Goal: Check status: Check status

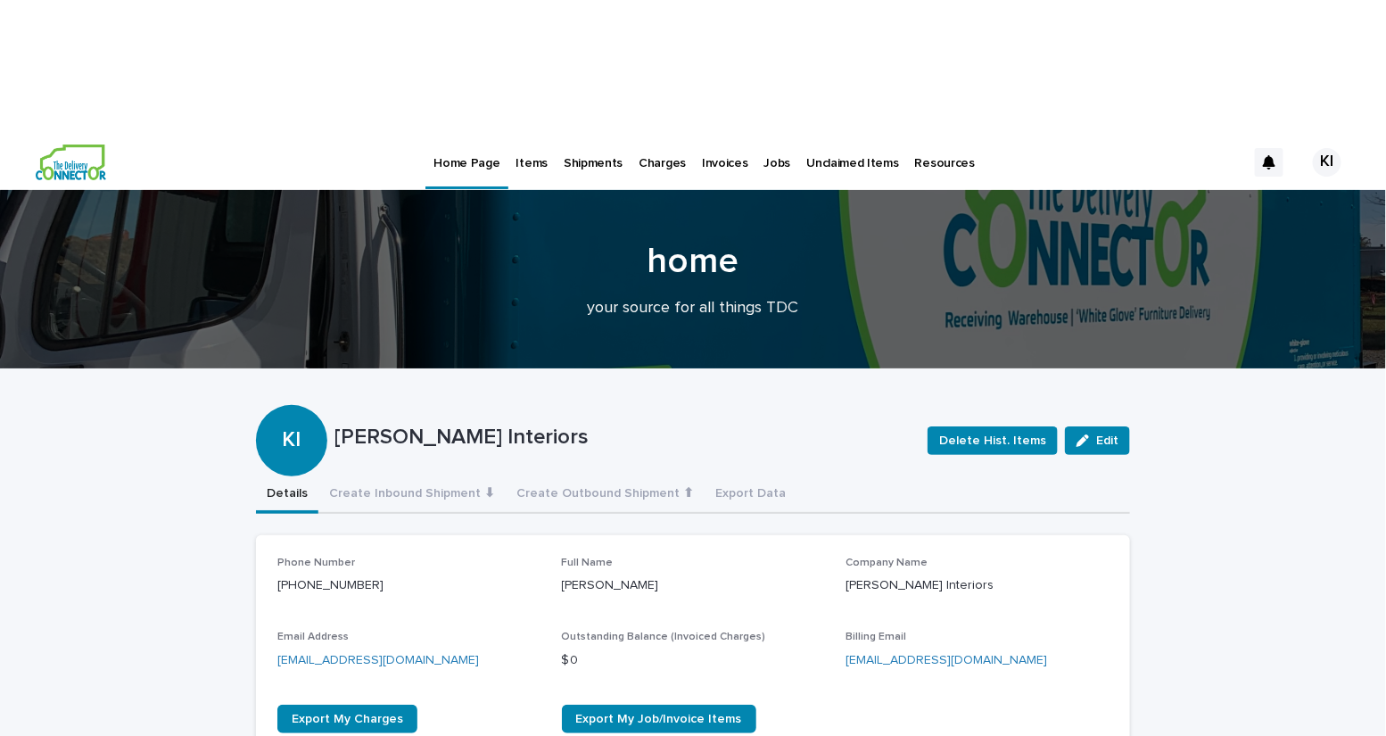
click at [518, 134] on p "Items" at bounding box center [531, 152] width 31 height 37
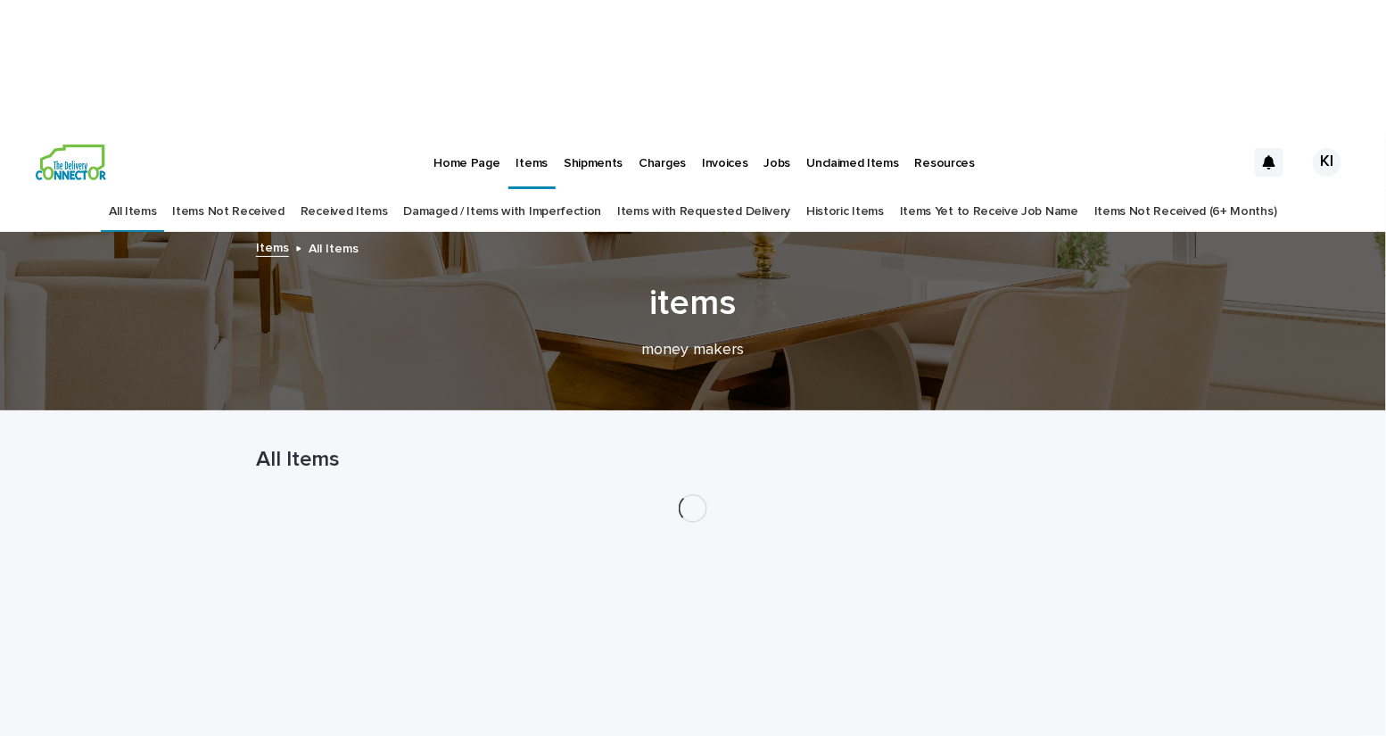
click at [372, 191] on link "Received Items" at bounding box center [343, 212] width 87 height 42
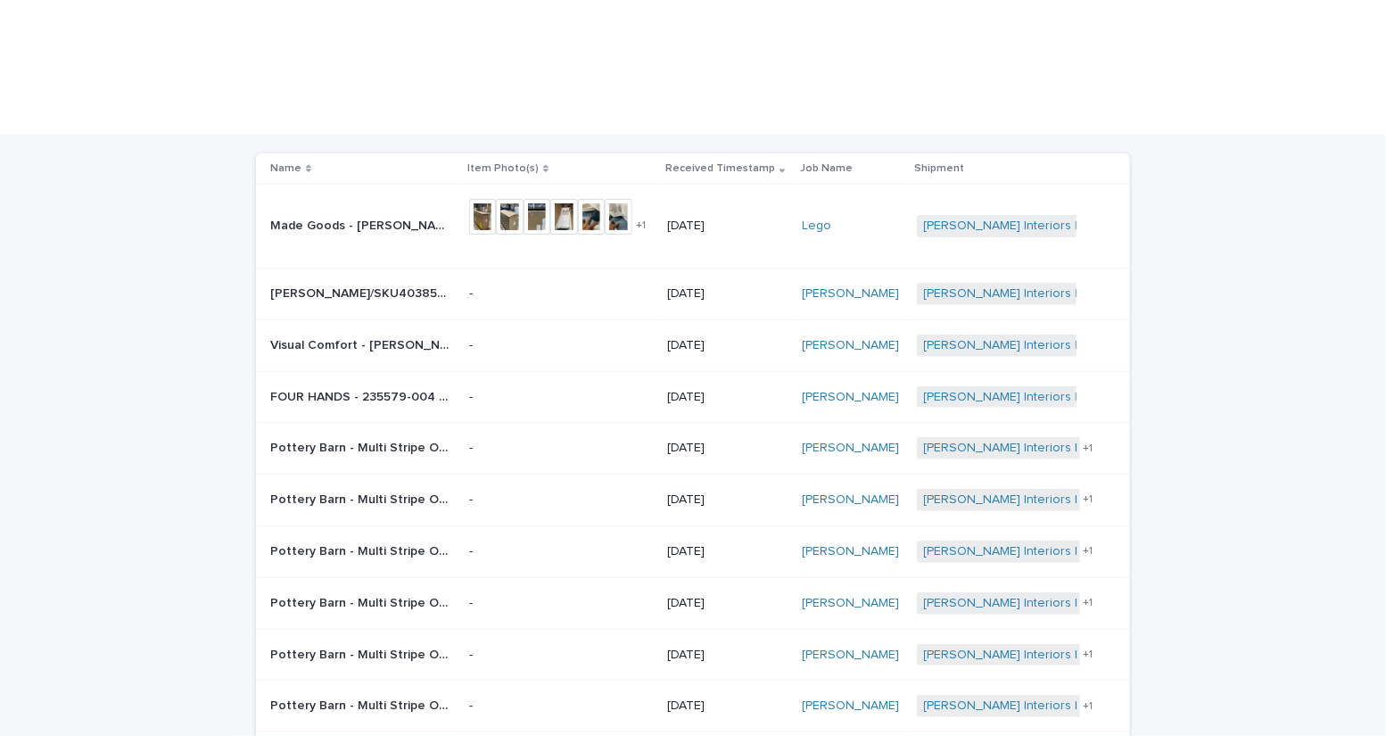
scroll to position [199, 0]
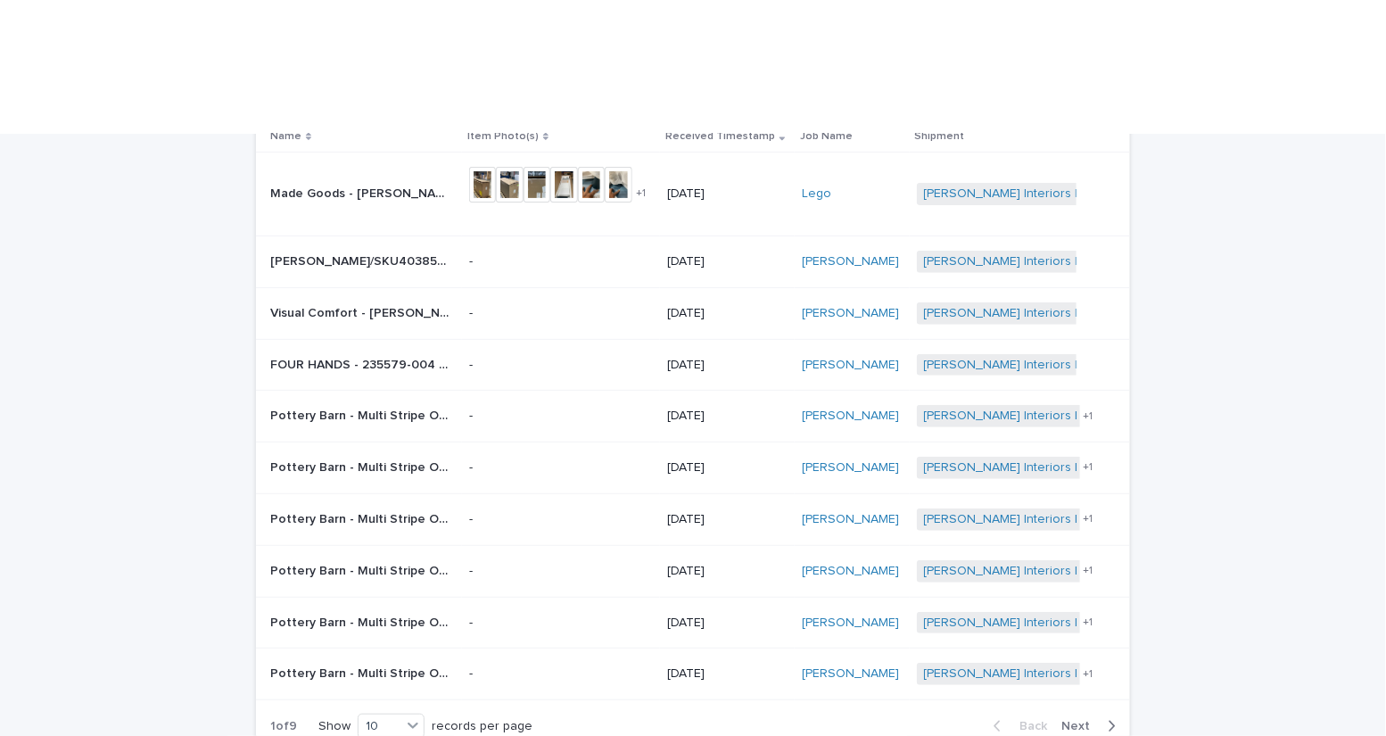
click at [1094, 720] on span "Next" at bounding box center [1080, 726] width 39 height 12
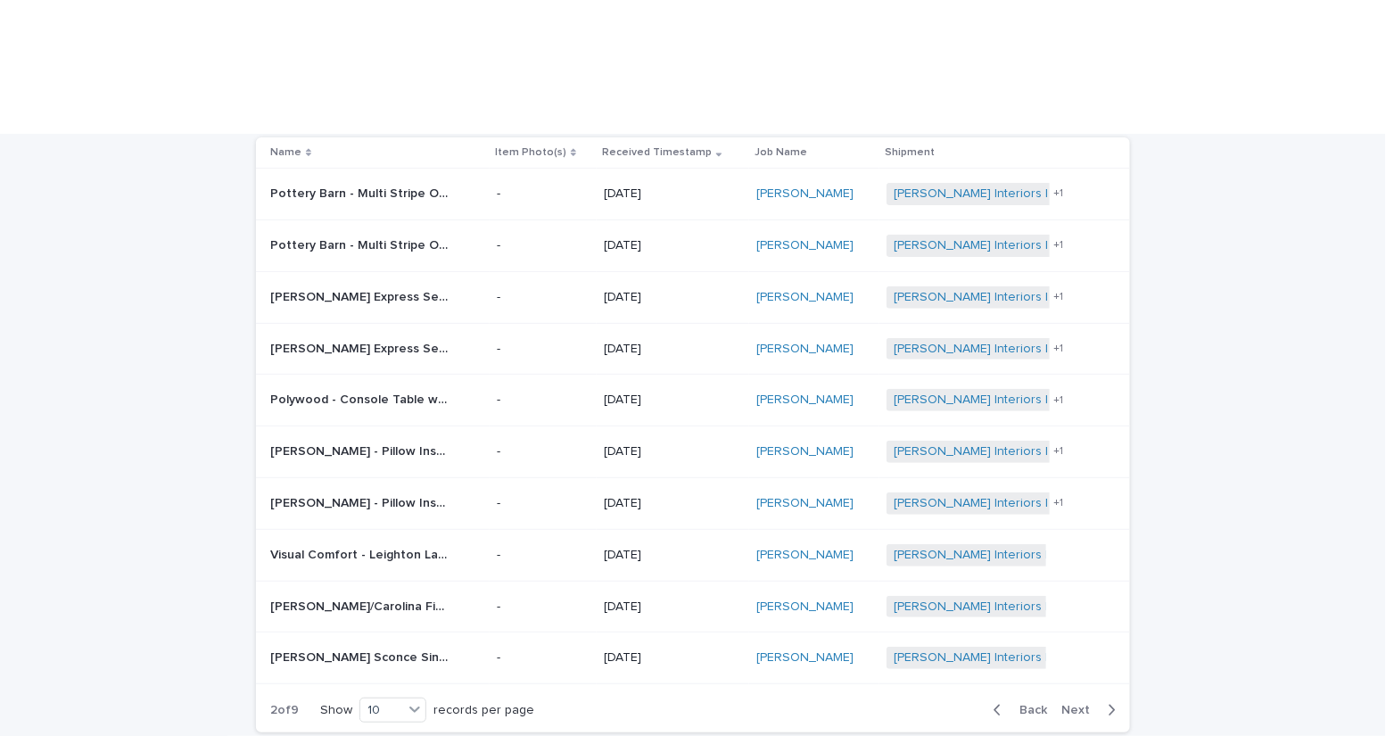
click at [1080, 703] on span "Next" at bounding box center [1080, 709] width 39 height 12
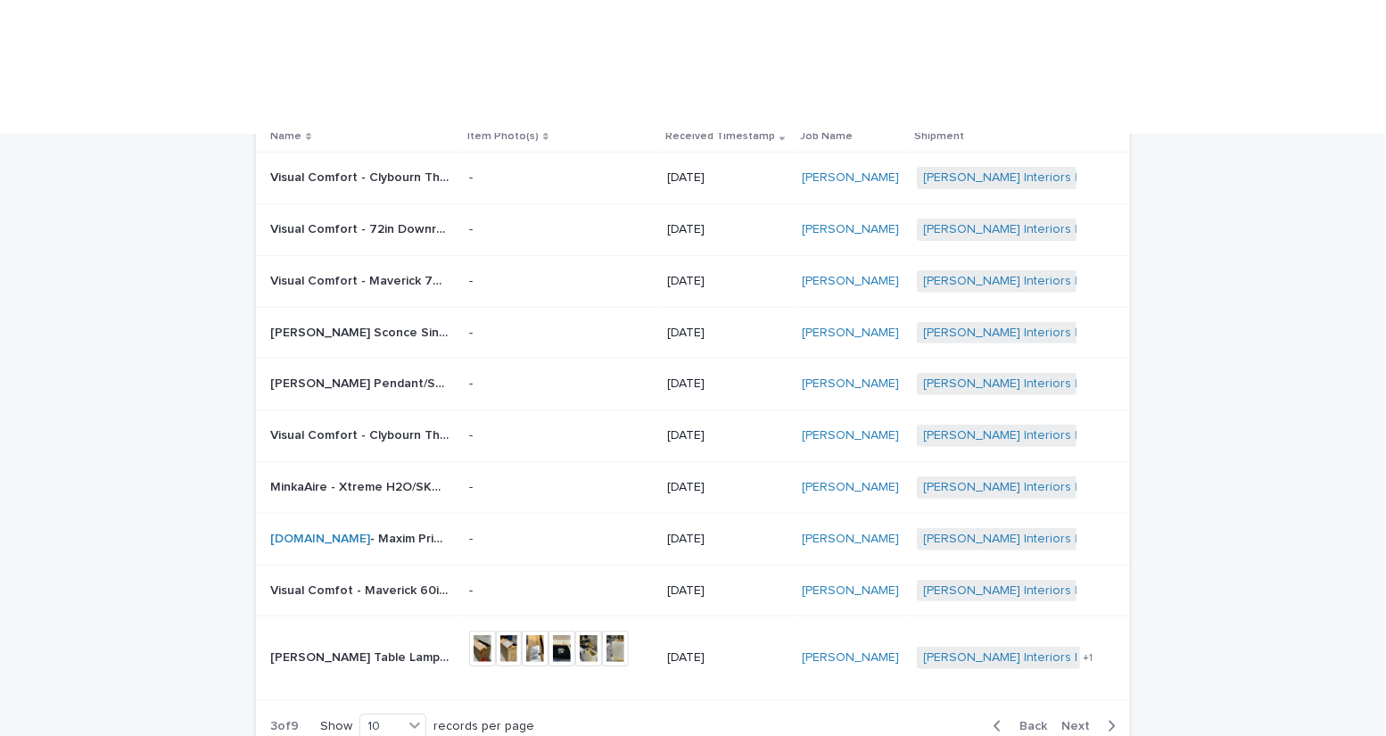
click at [1085, 720] on span "Next" at bounding box center [1080, 726] width 39 height 12
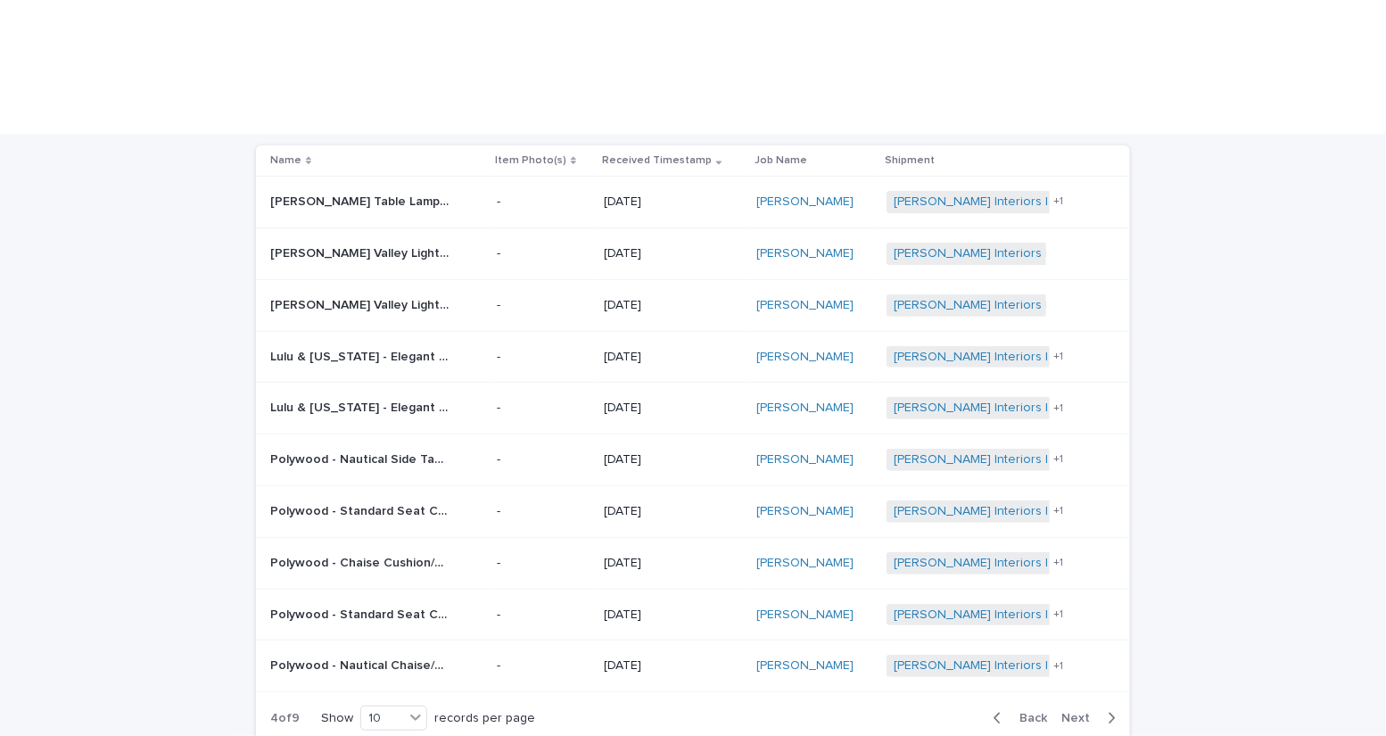
scroll to position [177, 0]
click at [1032, 710] on span "Back" at bounding box center [1027, 716] width 38 height 12
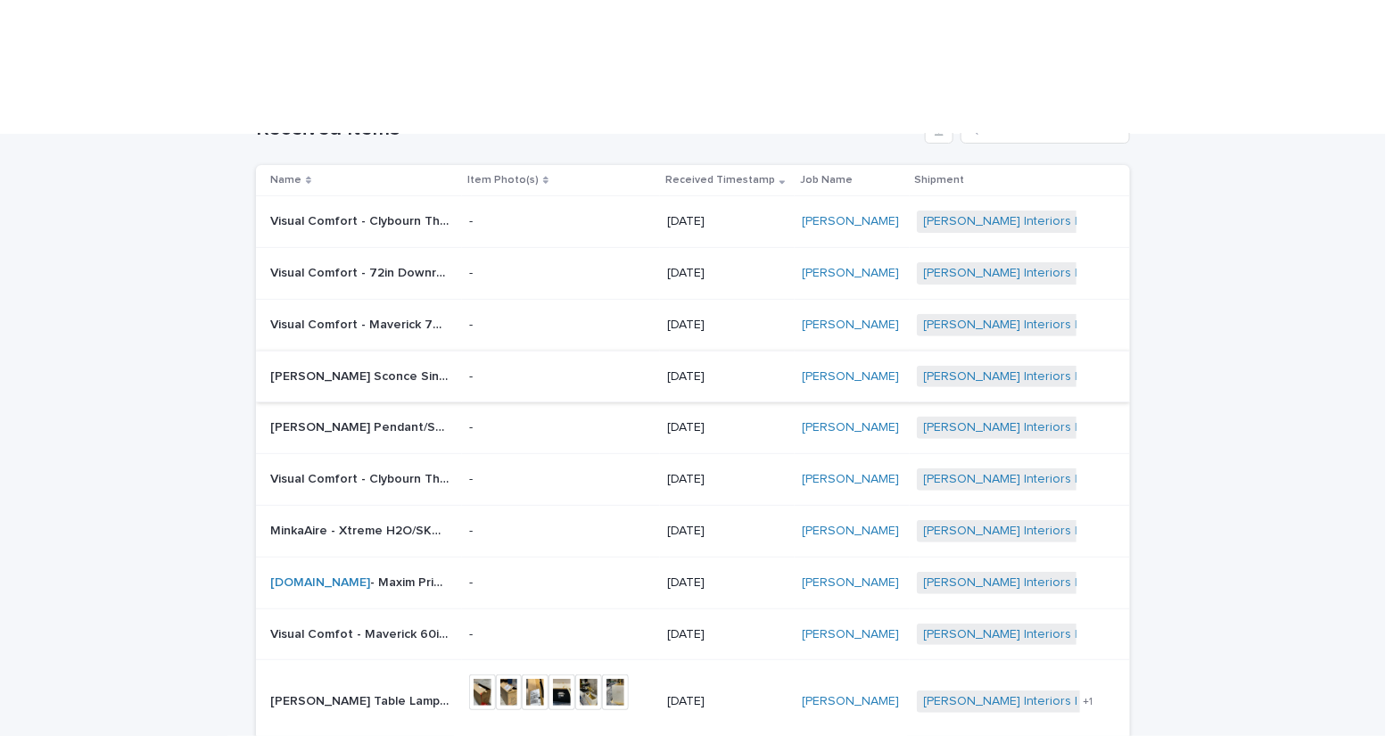
scroll to position [230, 0]
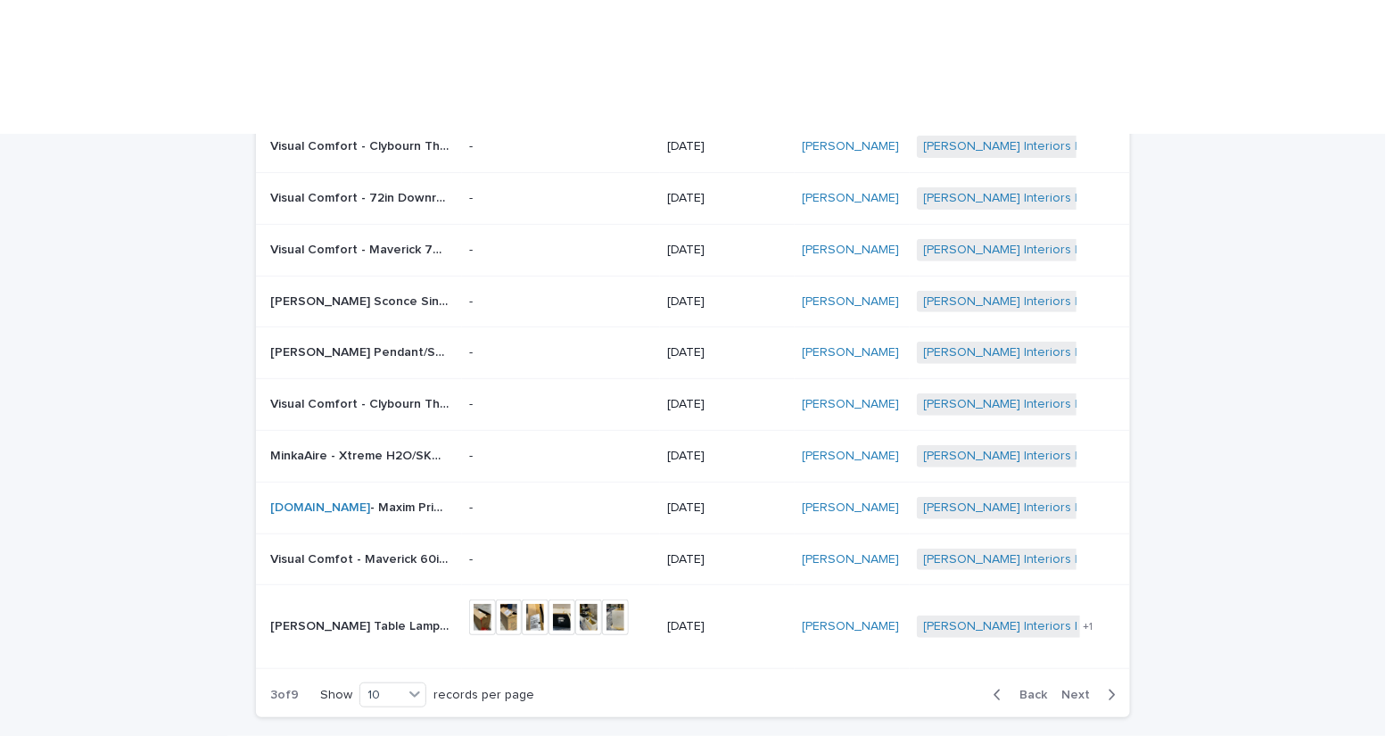
click at [1001, 687] on icon "button" at bounding box center [997, 695] width 8 height 16
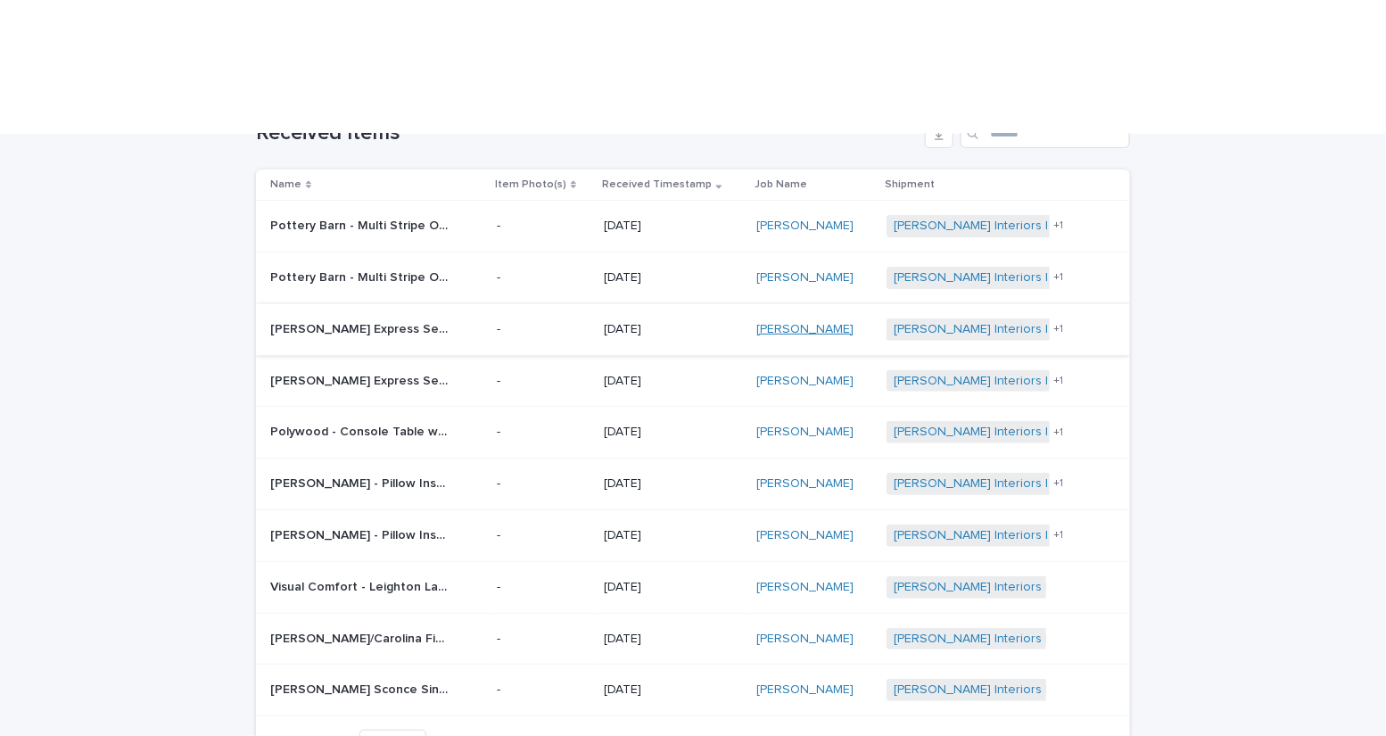
scroll to position [177, 0]
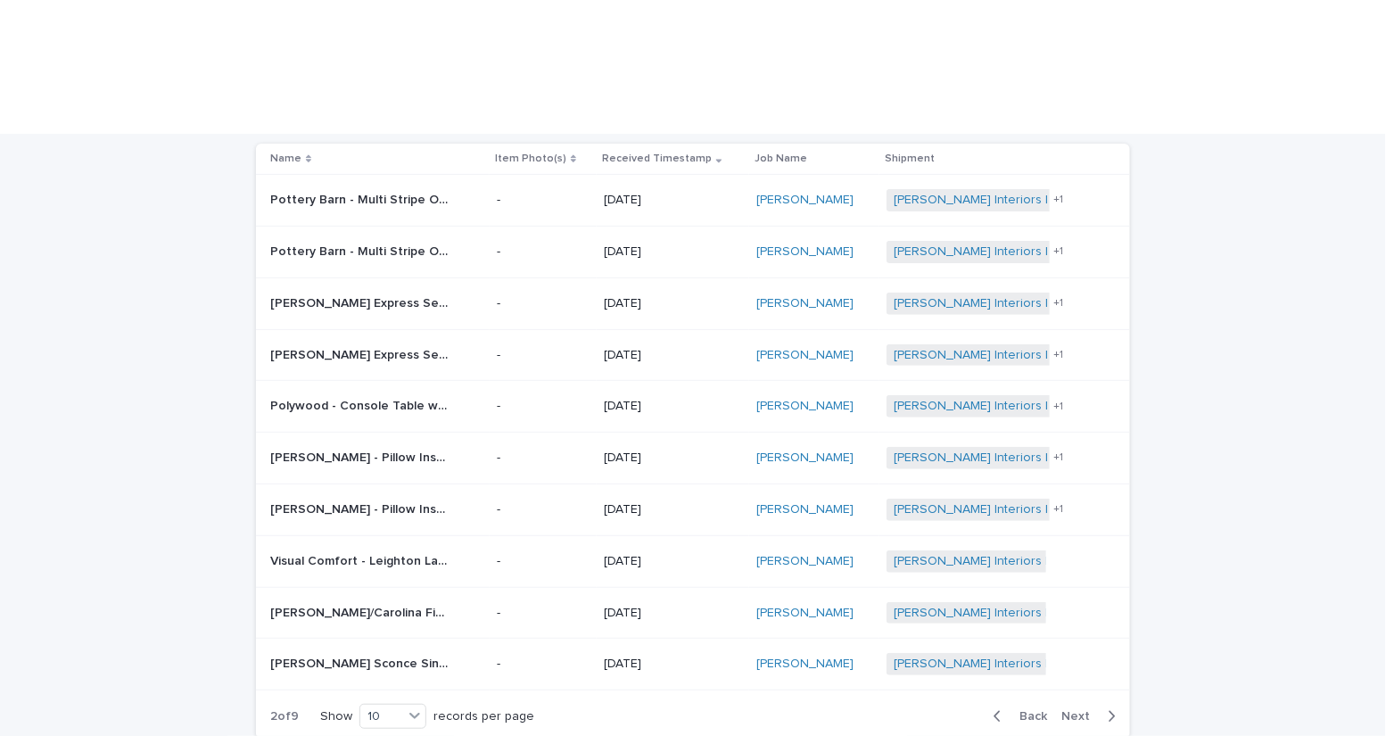
click at [1016, 710] on span "Back" at bounding box center [1027, 716] width 38 height 12
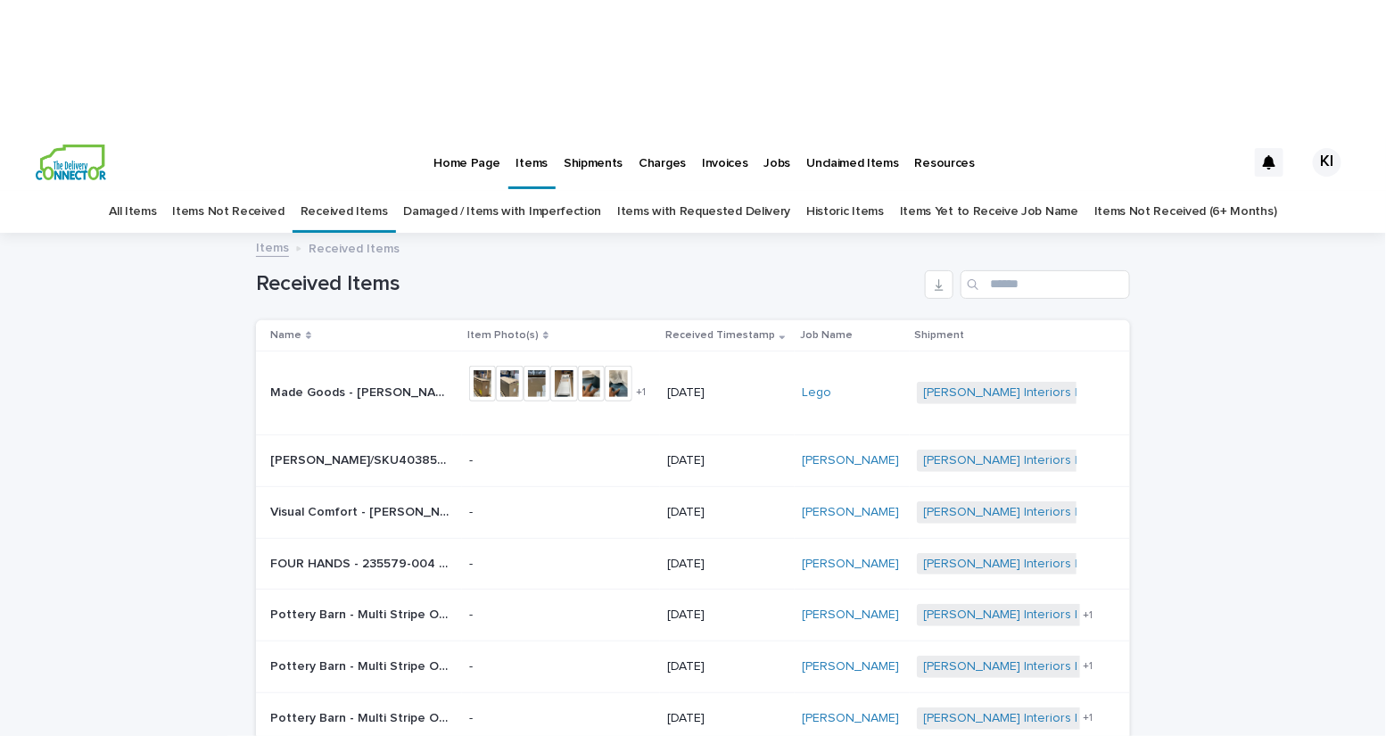
click at [489, 191] on link "Damaged / Items with Imperfection" at bounding box center [503, 212] width 198 height 42
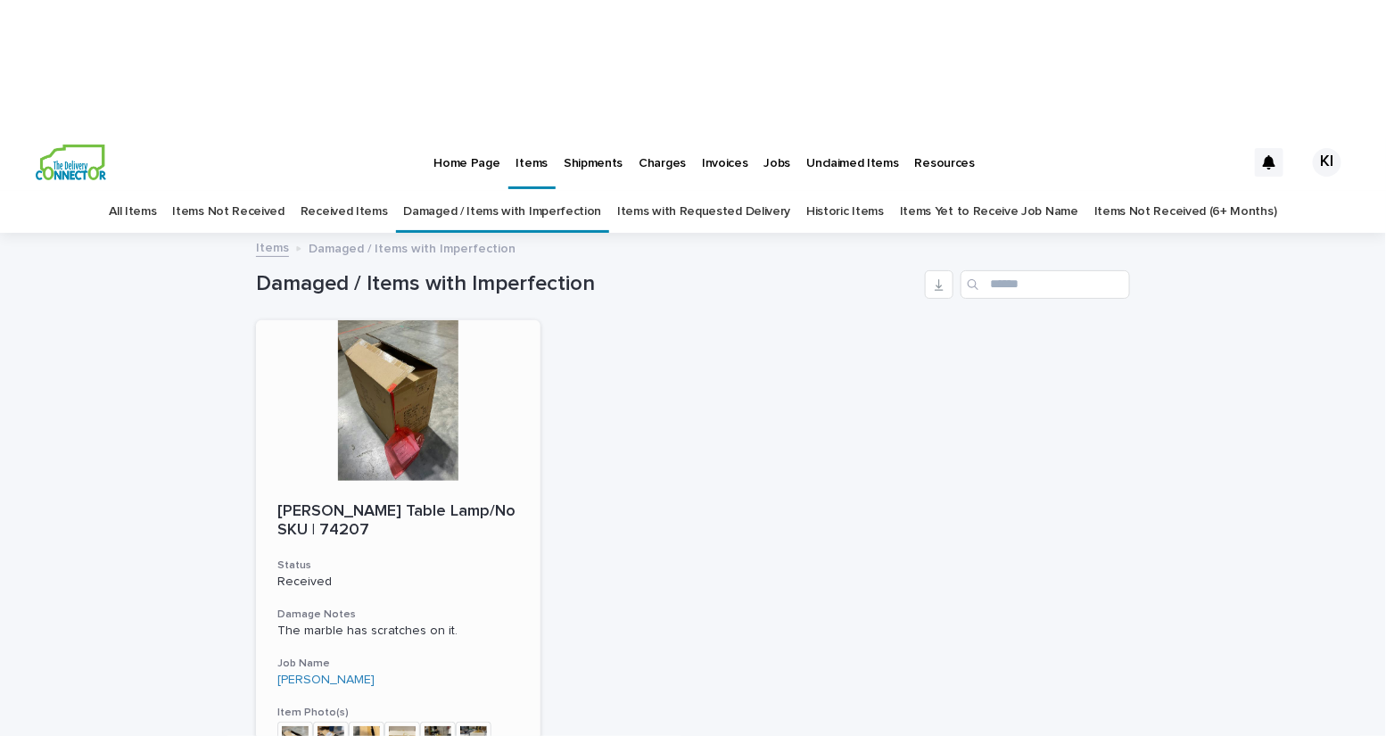
click at [440, 721] on img at bounding box center [438, 739] width 36 height 36
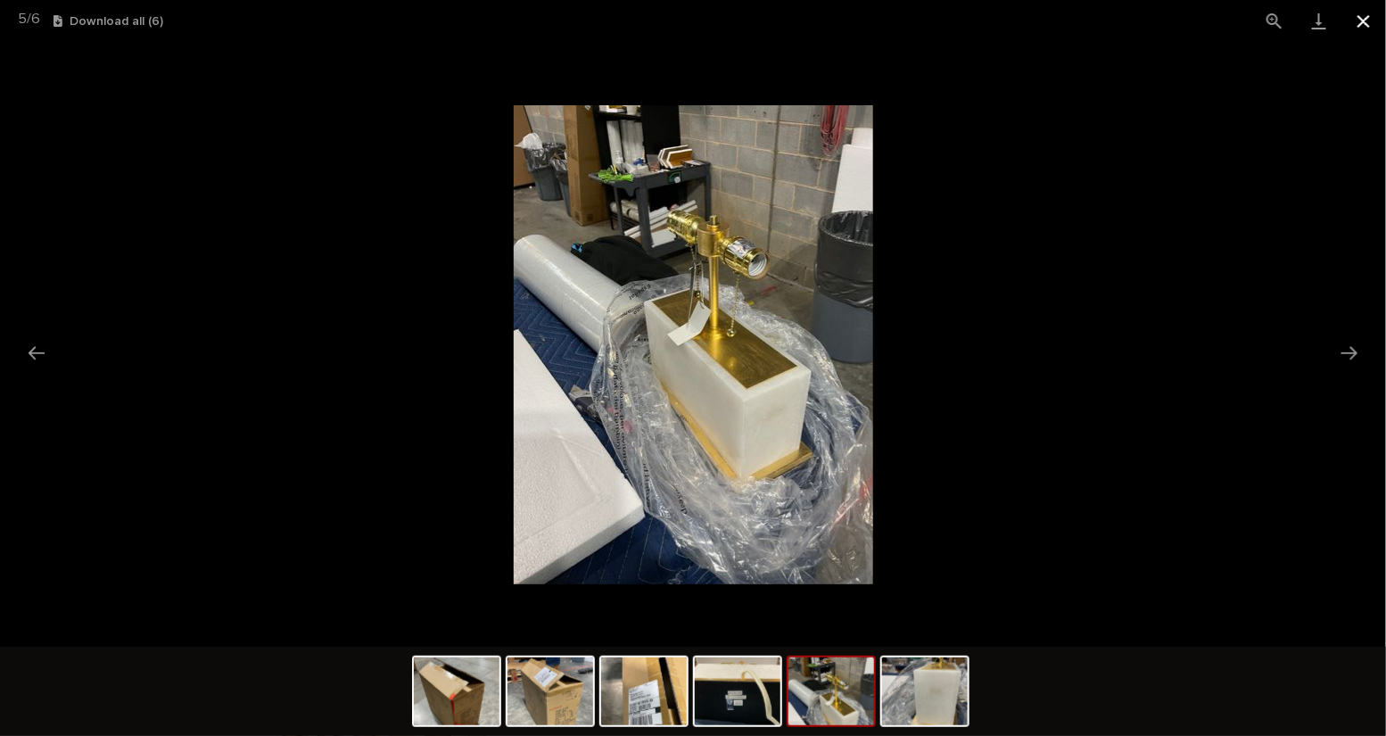
click at [1368, 27] on button "Close gallery" at bounding box center [1363, 21] width 45 height 42
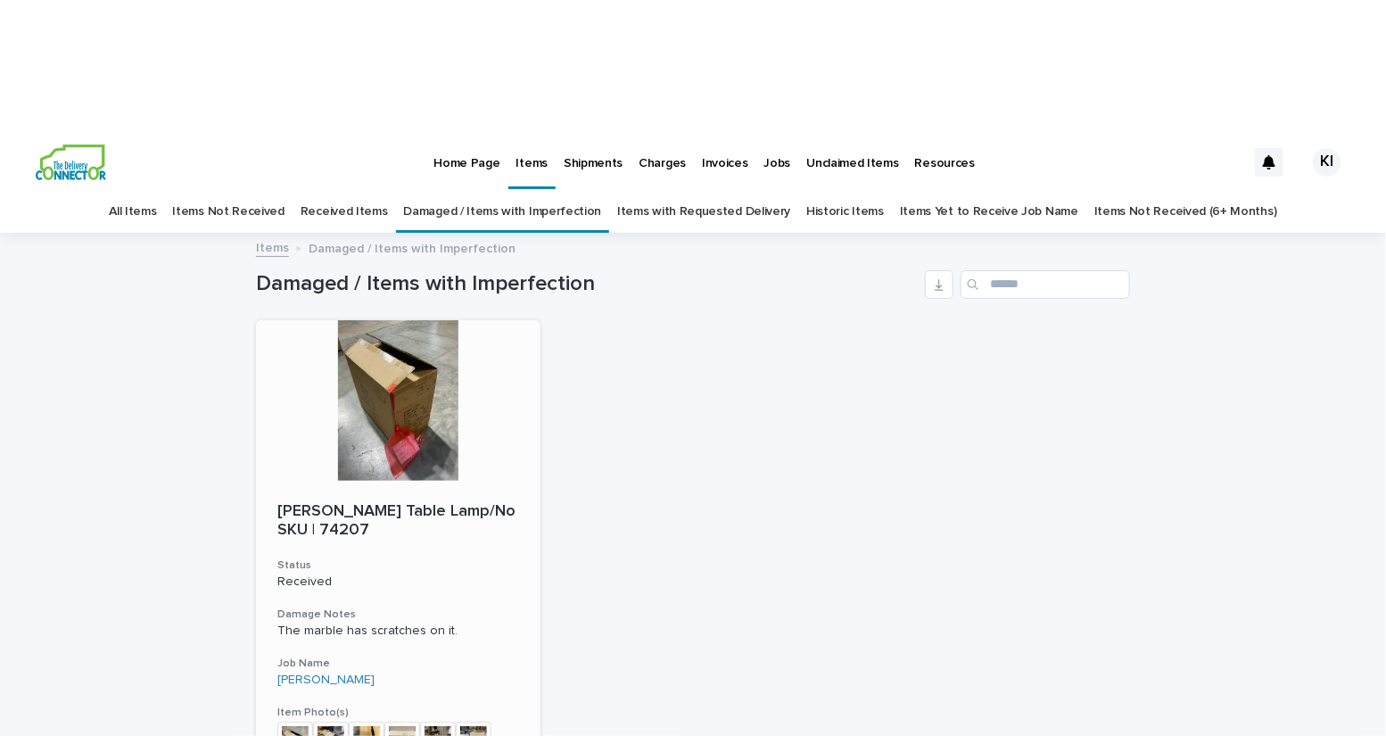
click at [472, 721] on img at bounding box center [474, 739] width 36 height 36
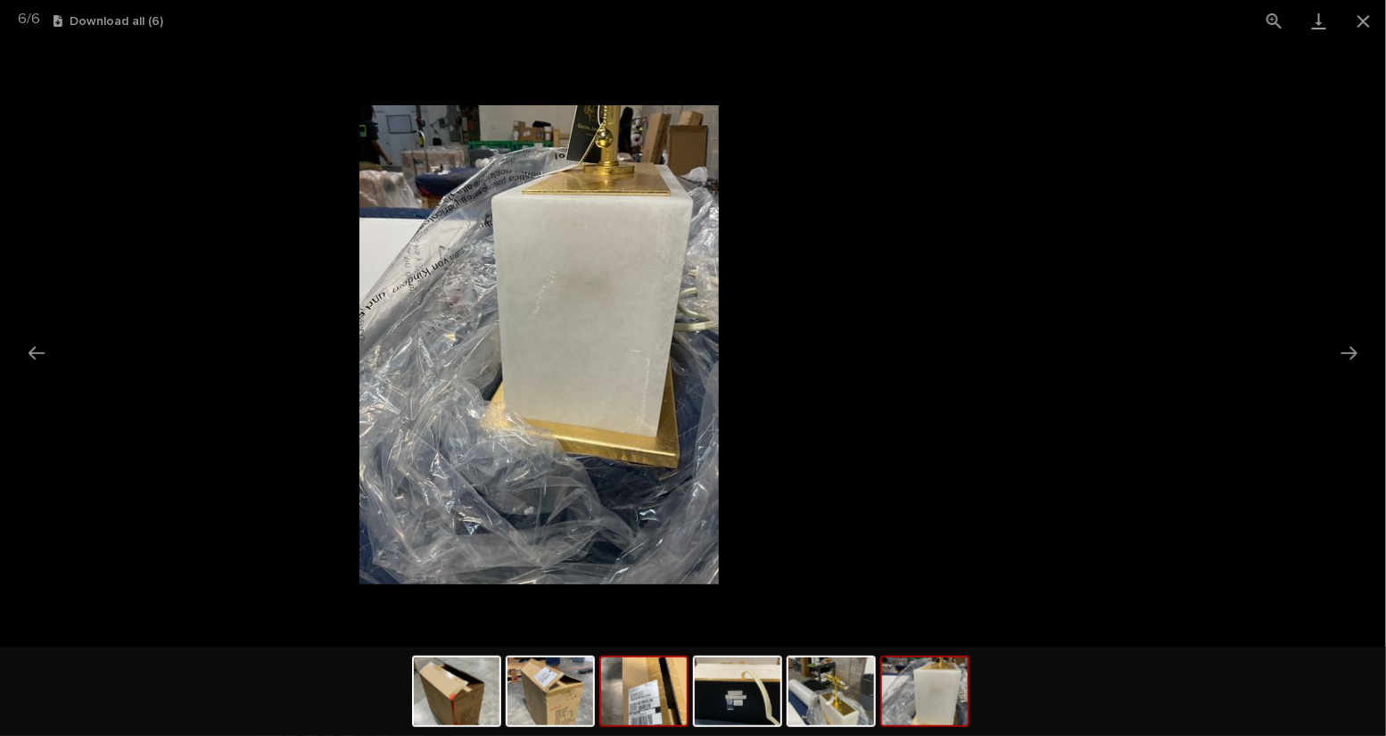
click at [636, 693] on img at bounding box center [644, 691] width 86 height 68
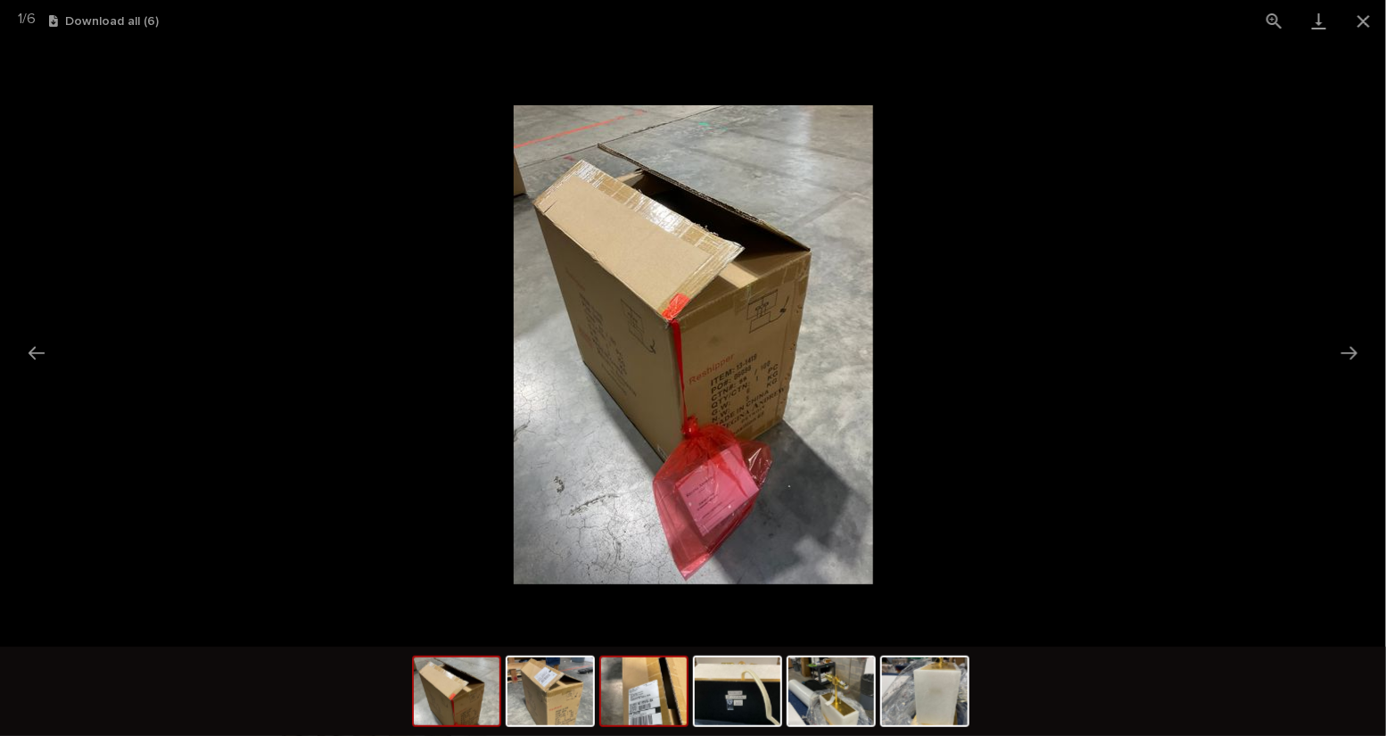
click at [636, 689] on img at bounding box center [644, 691] width 86 height 68
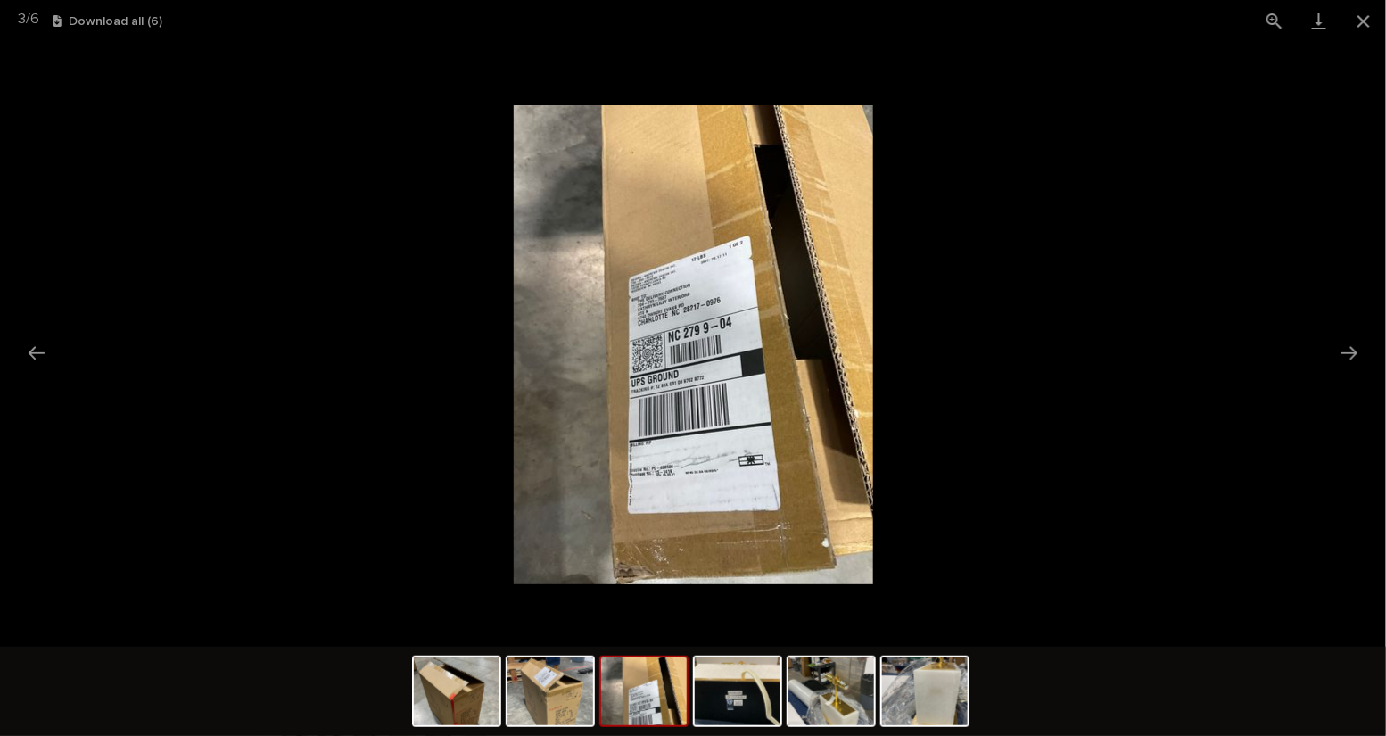
click at [645, 673] on img at bounding box center [644, 691] width 86 height 68
click at [452, 696] on img at bounding box center [457, 691] width 86 height 68
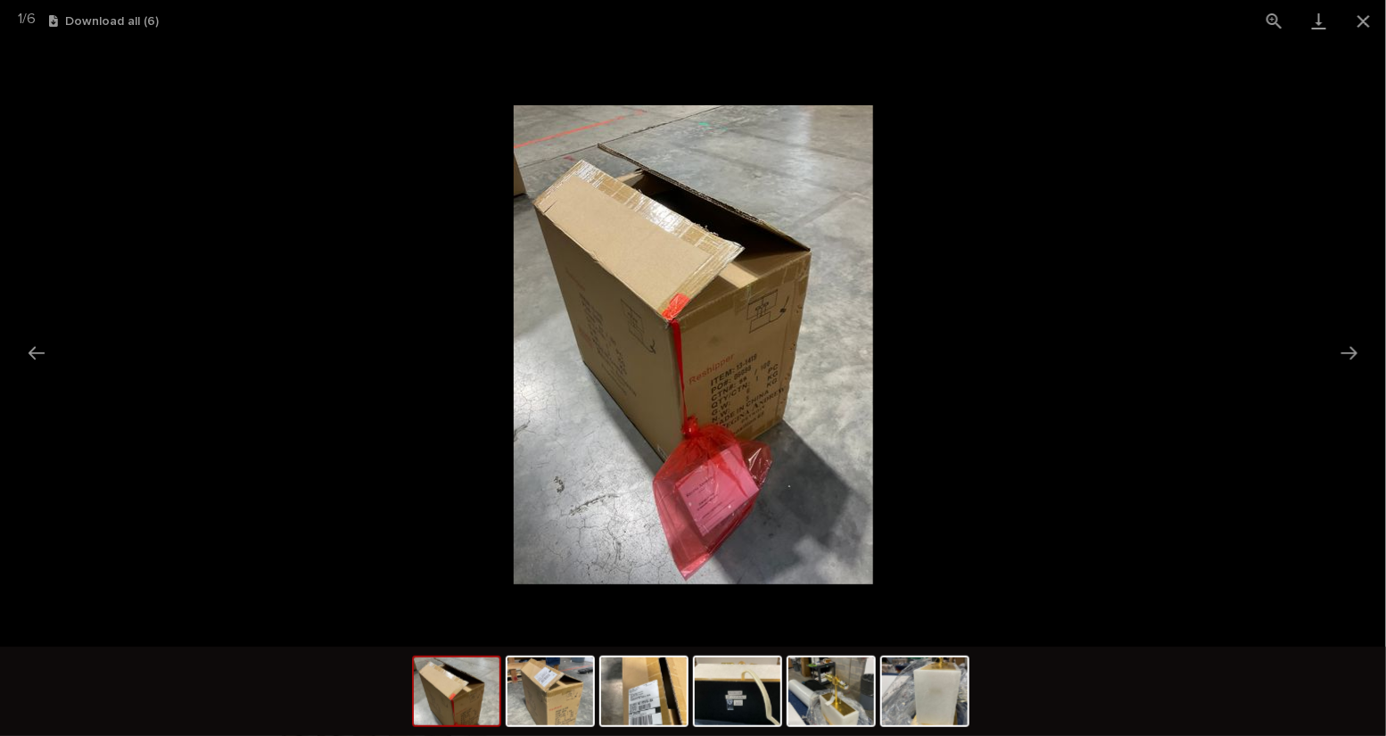
click at [1060, 329] on picture at bounding box center [693, 344] width 1386 height 604
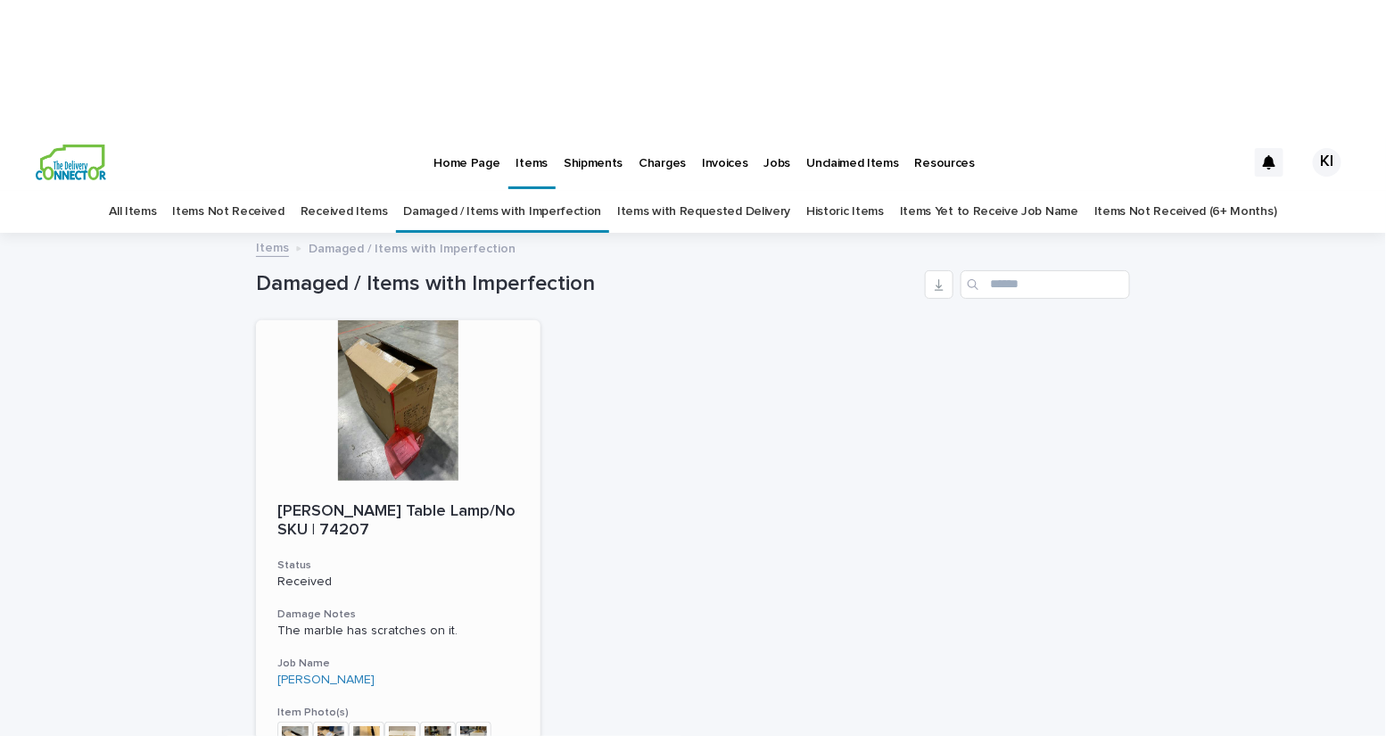
click at [393, 320] on div at bounding box center [398, 400] width 284 height 160
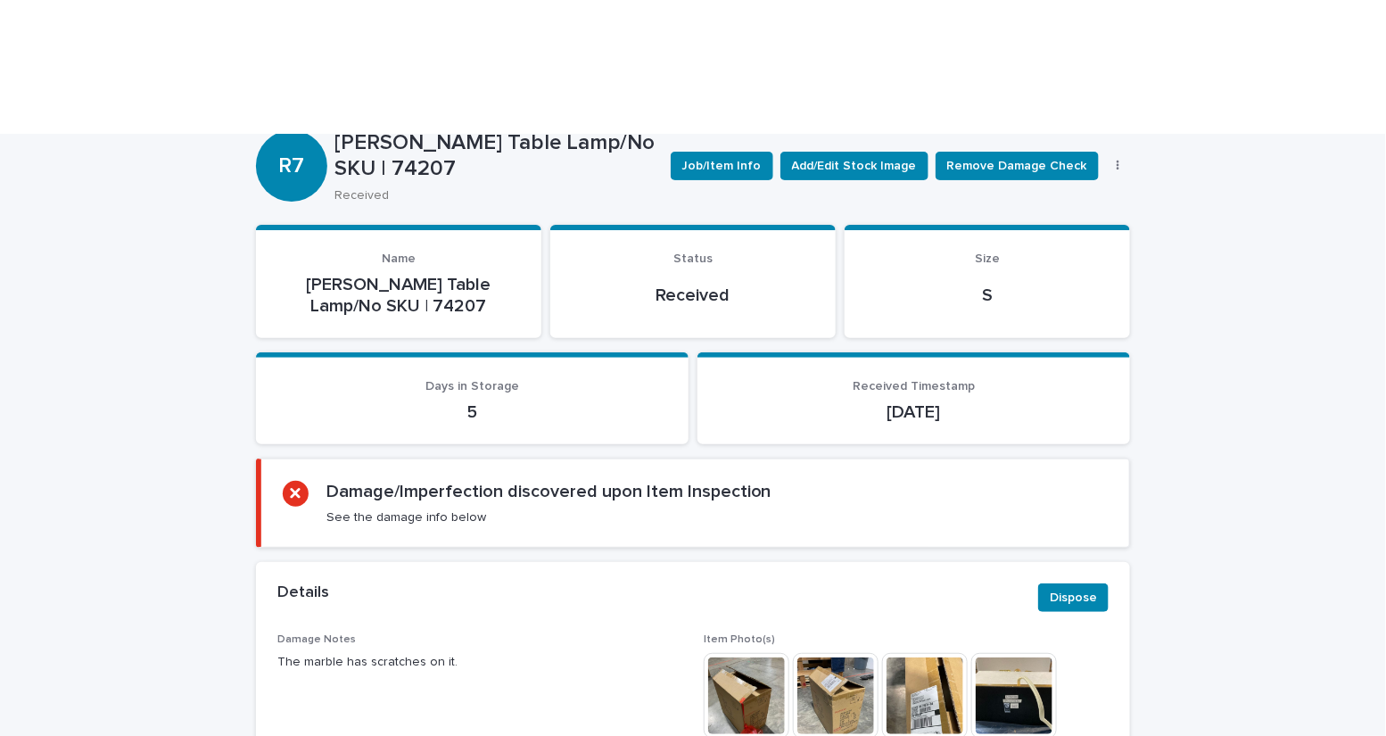
scroll to position [166, 0]
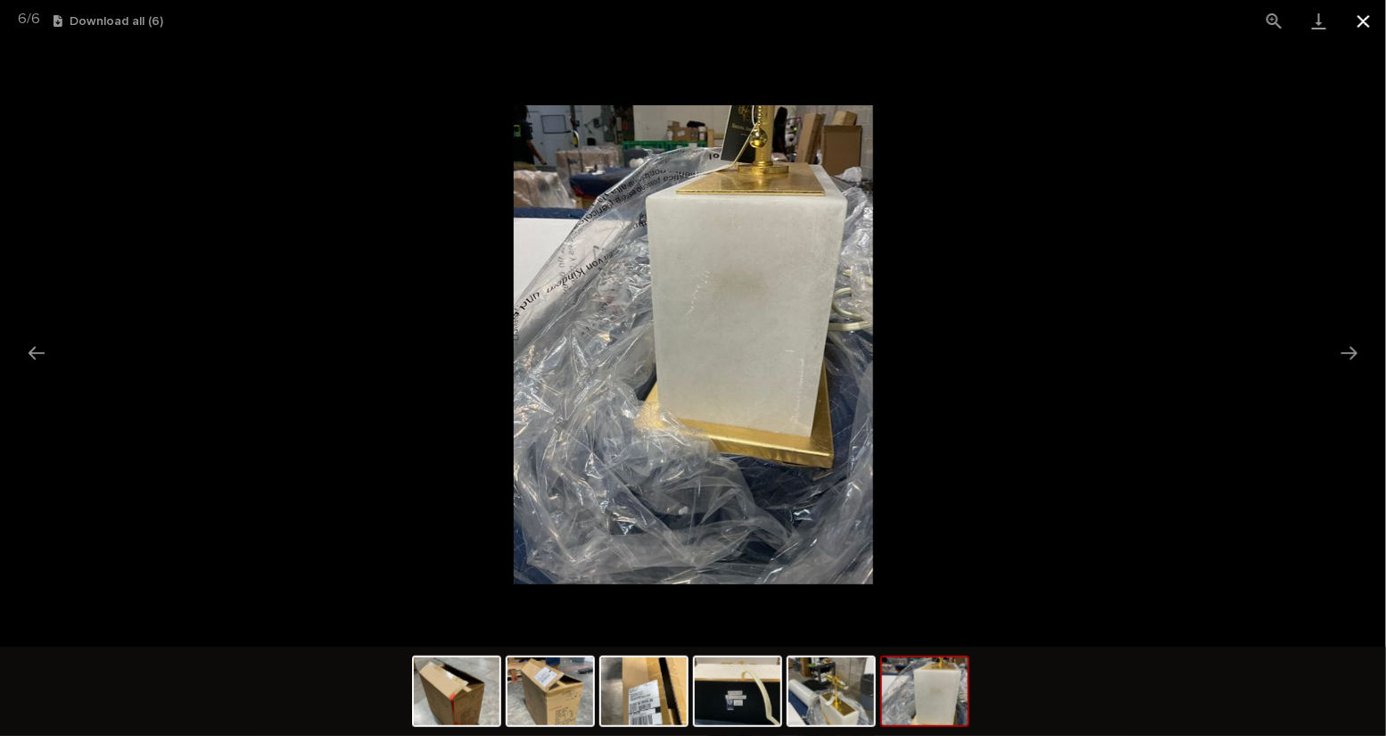
click at [1366, 20] on button "Close gallery" at bounding box center [1363, 21] width 45 height 42
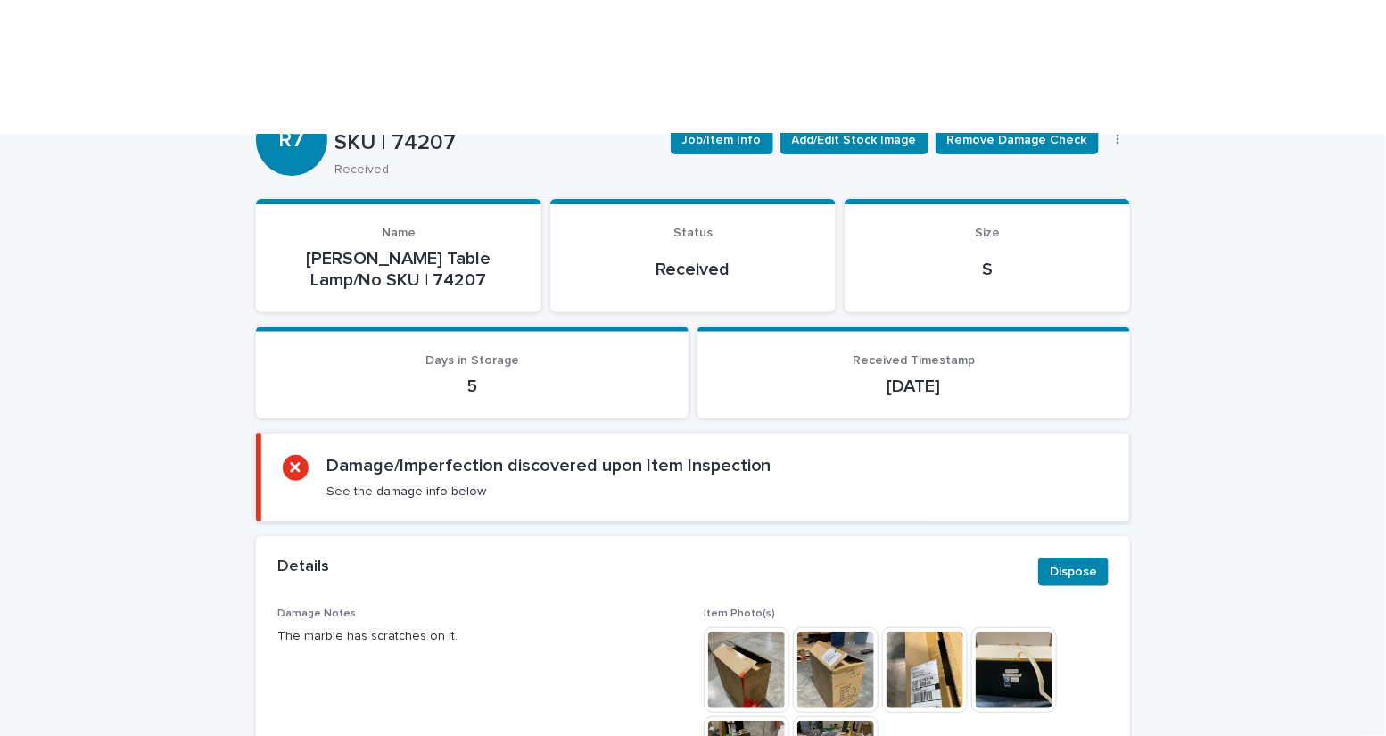
scroll to position [0, 0]
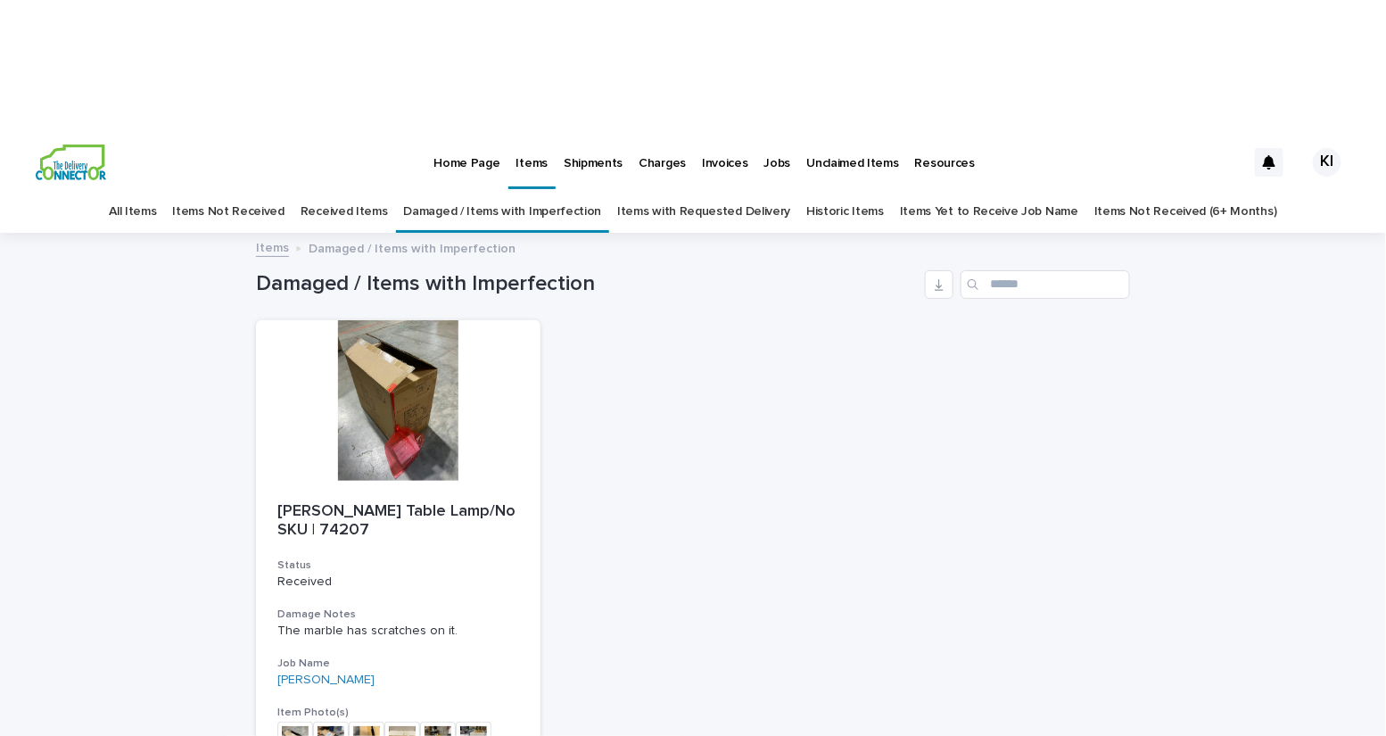
click at [818, 322] on div "[PERSON_NAME] Table Lamp/No SKU | 74207 Status Received Damage Notes The marble…" at bounding box center [693, 586] width 874 height 533
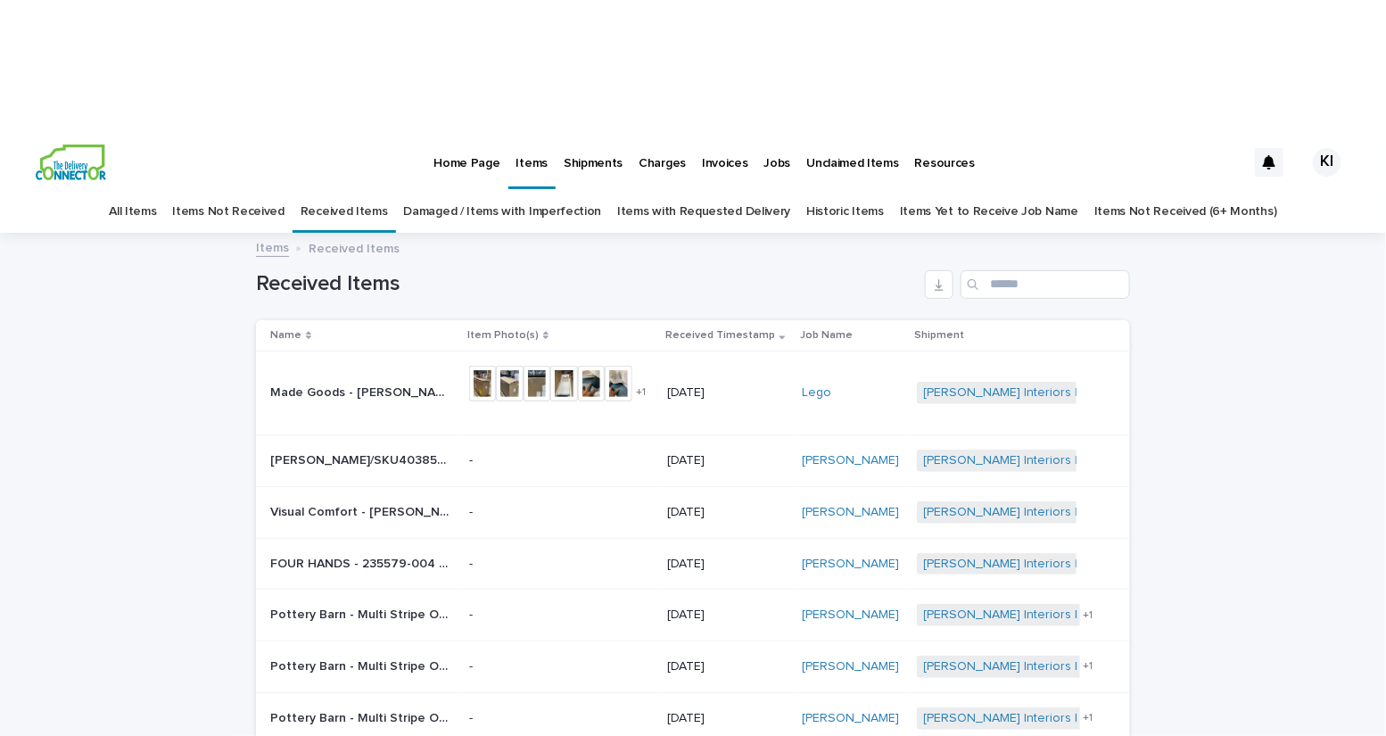
click at [835, 271] on h1 "Received Items" at bounding box center [587, 284] width 662 height 26
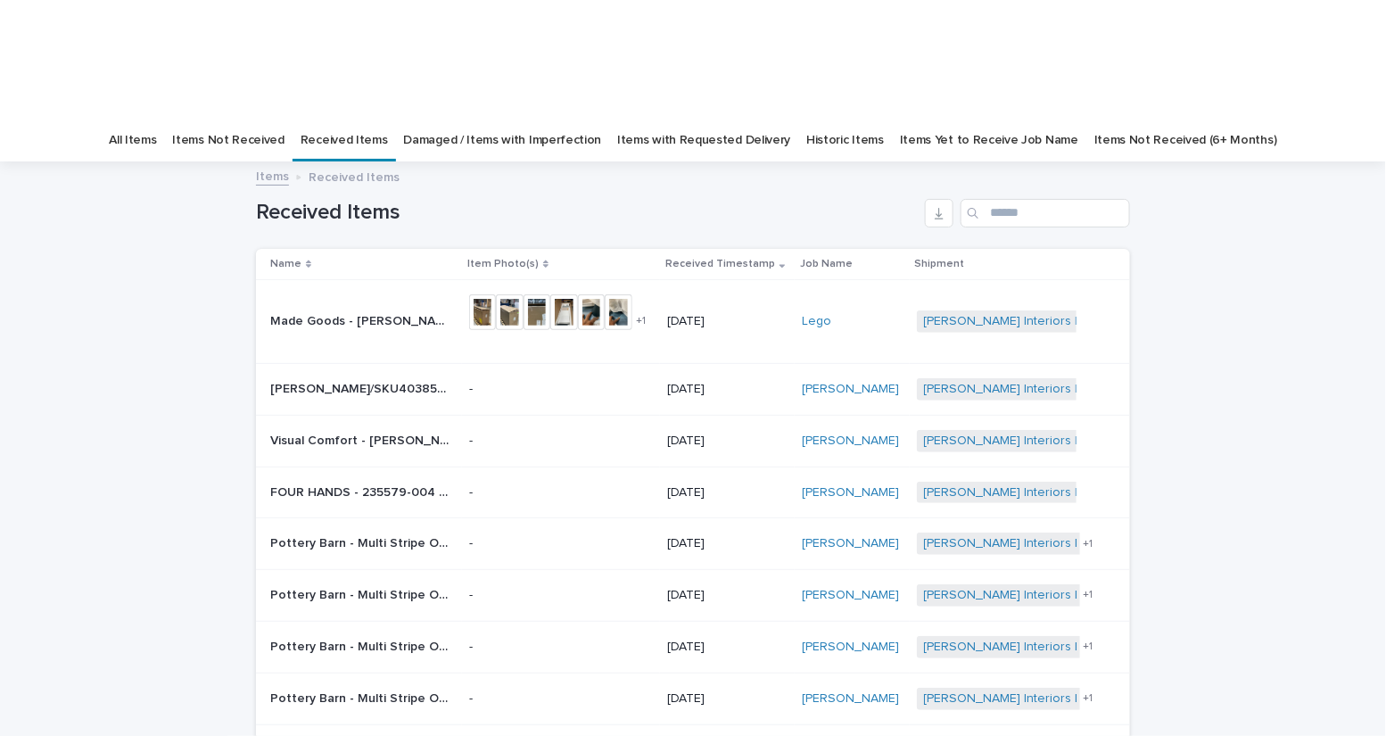
scroll to position [74, 0]
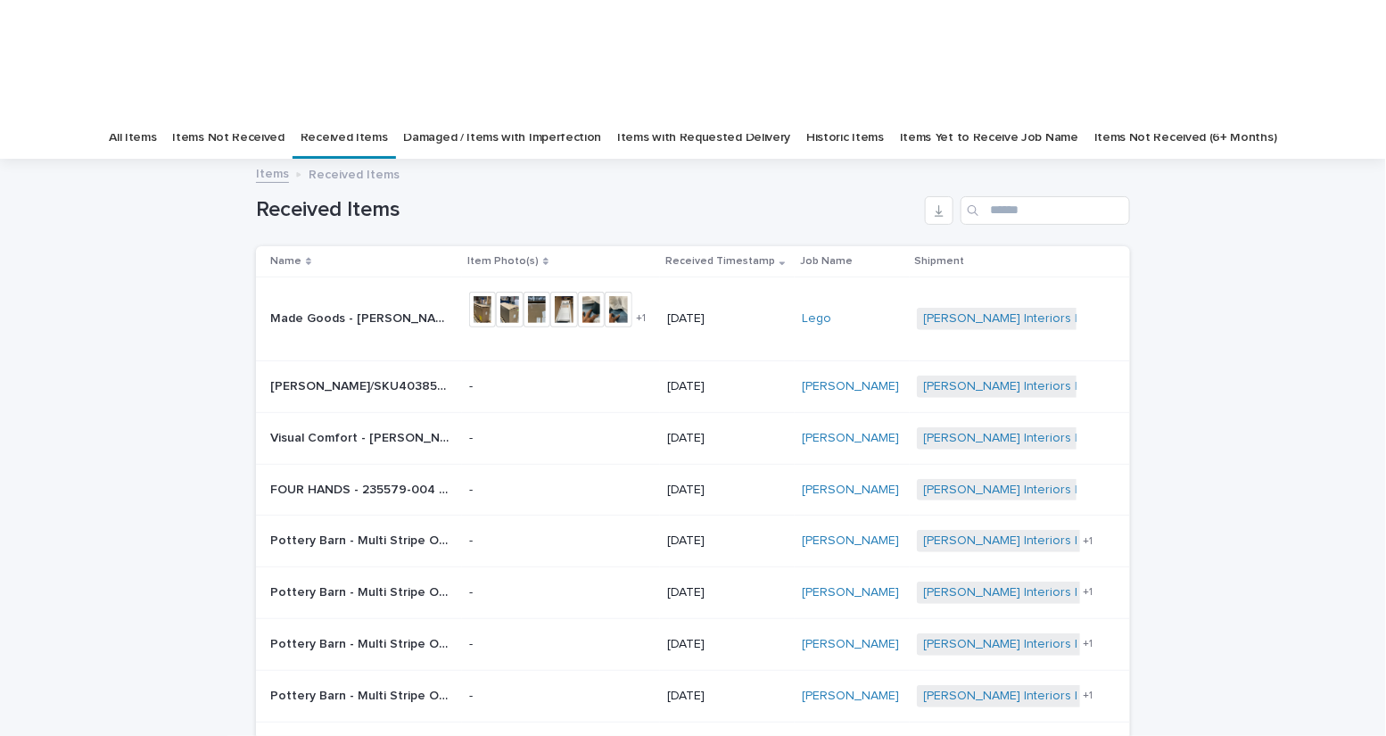
click at [387, 479] on p "FOUR HANDS - 235579-004 VIEWPOINT 1 | 74693" at bounding box center [361, 488] width 182 height 19
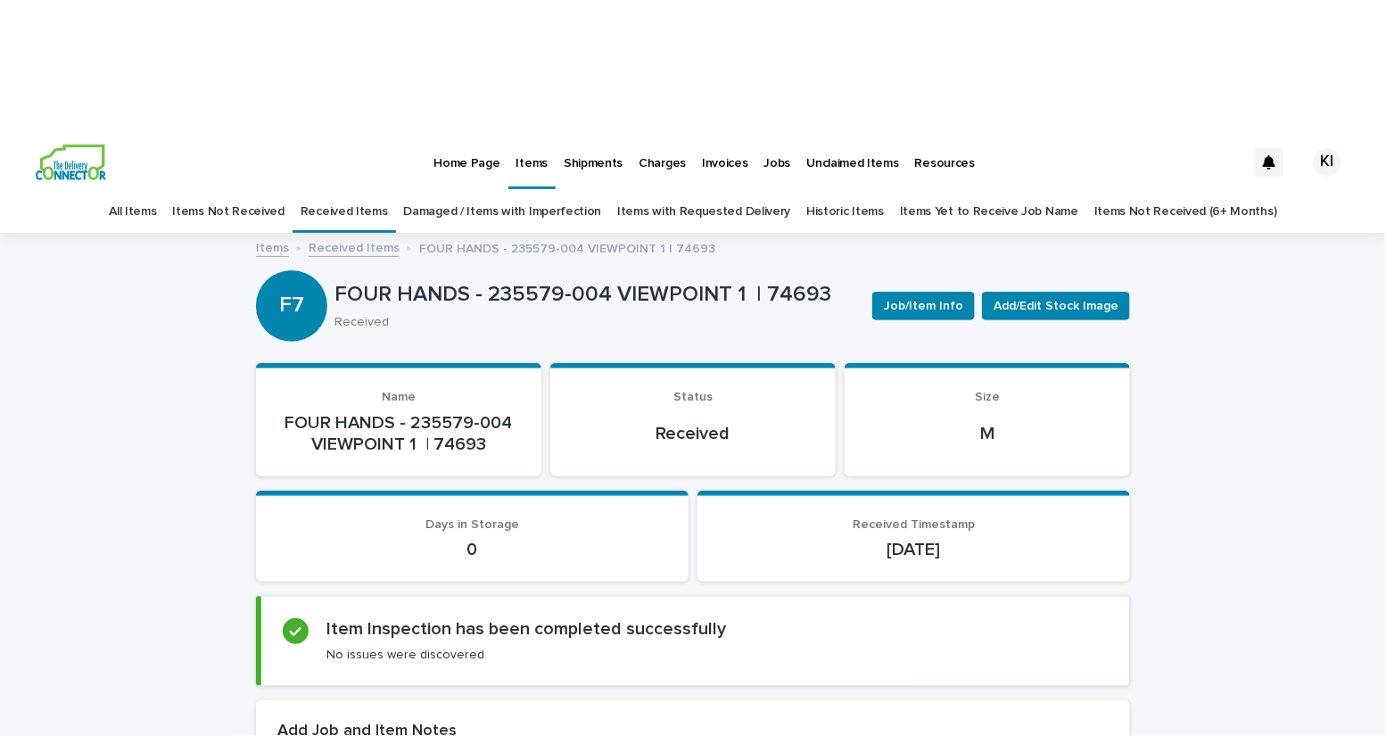
click at [156, 191] on link "All Items" at bounding box center [132, 212] width 47 height 42
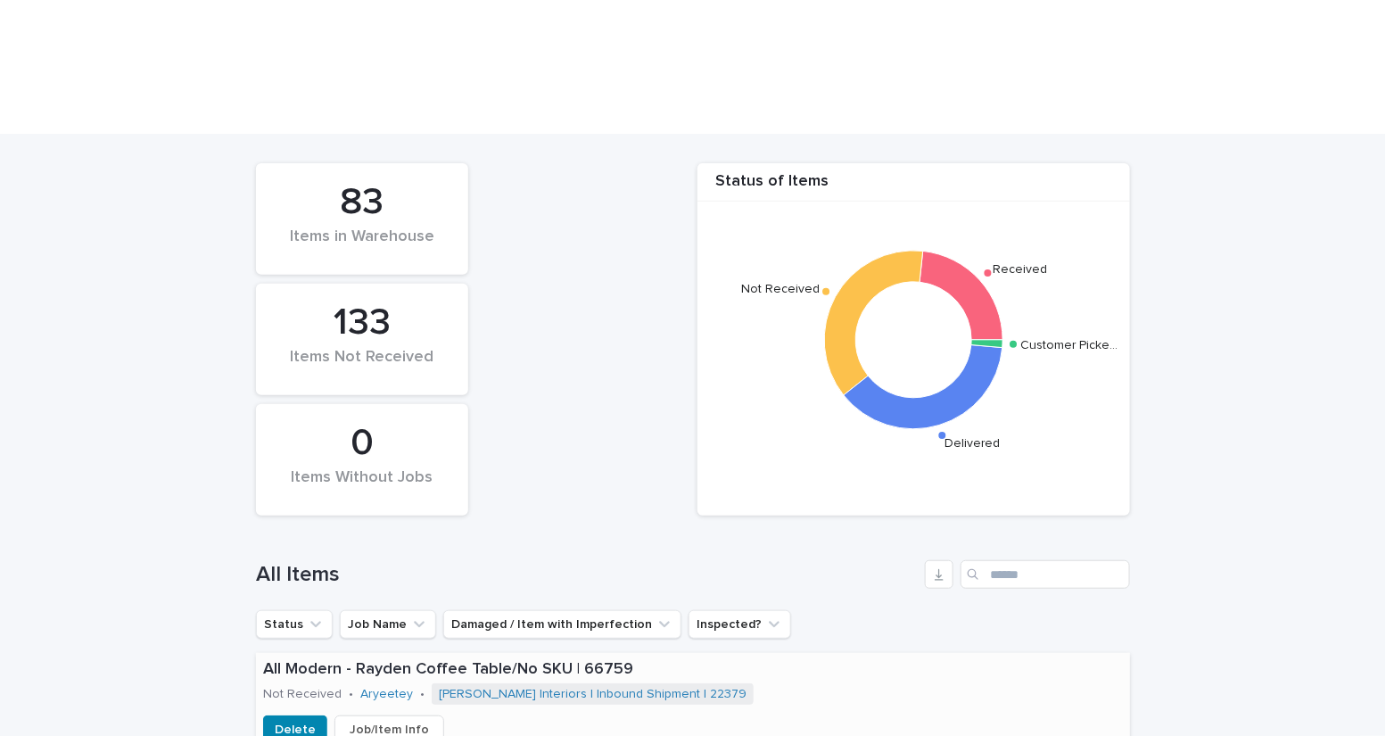
scroll to position [342, 0]
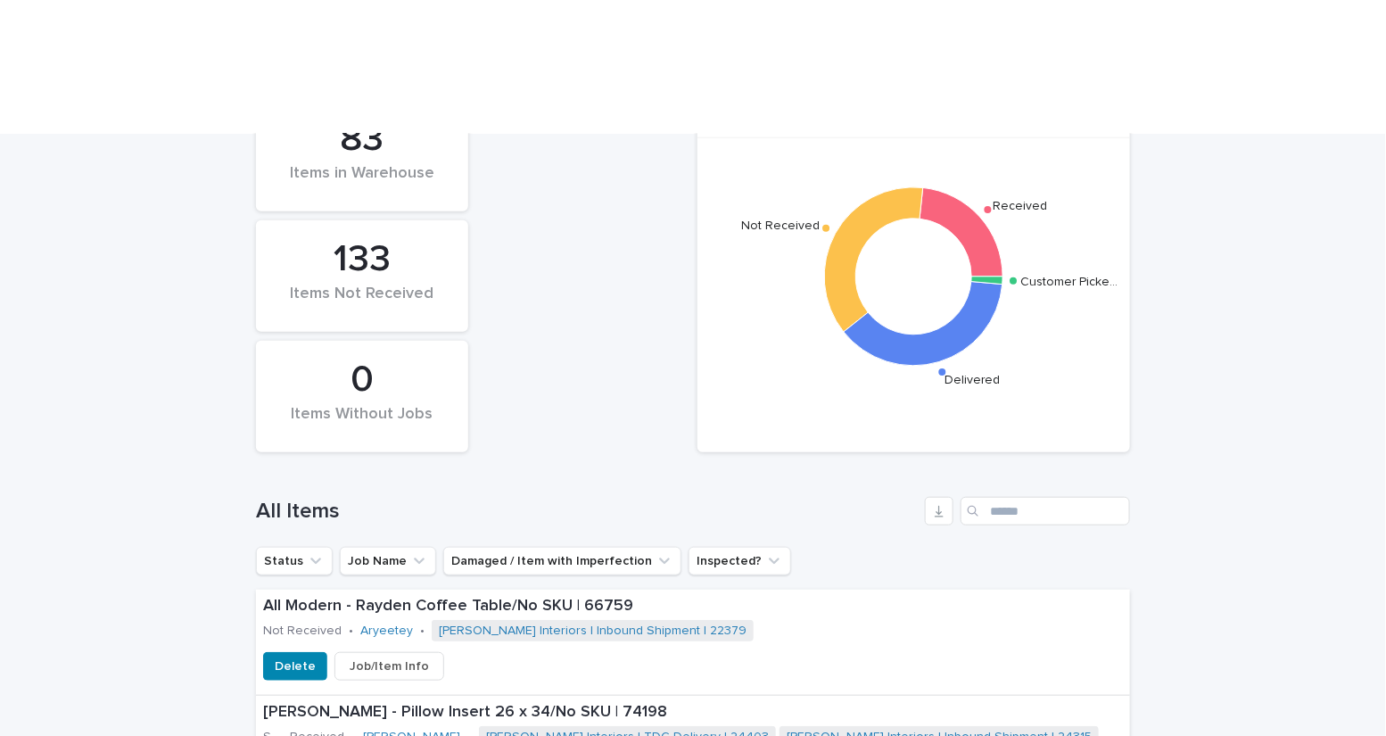
click at [977, 497] on div "Search" at bounding box center [974, 511] width 29 height 29
click at [981, 497] on div "Search" at bounding box center [974, 511] width 29 height 29
click at [1019, 497] on input "Search" at bounding box center [1044, 511] width 169 height 29
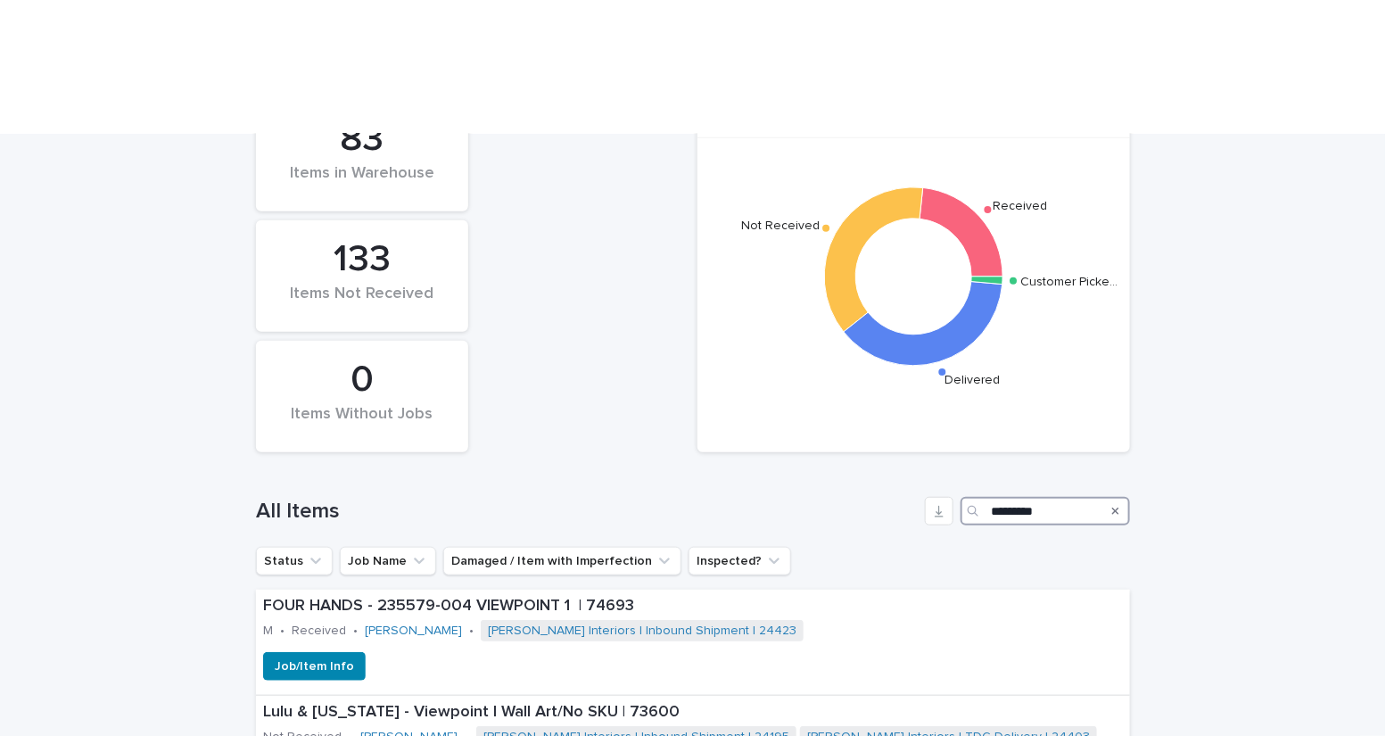
type input "*********"
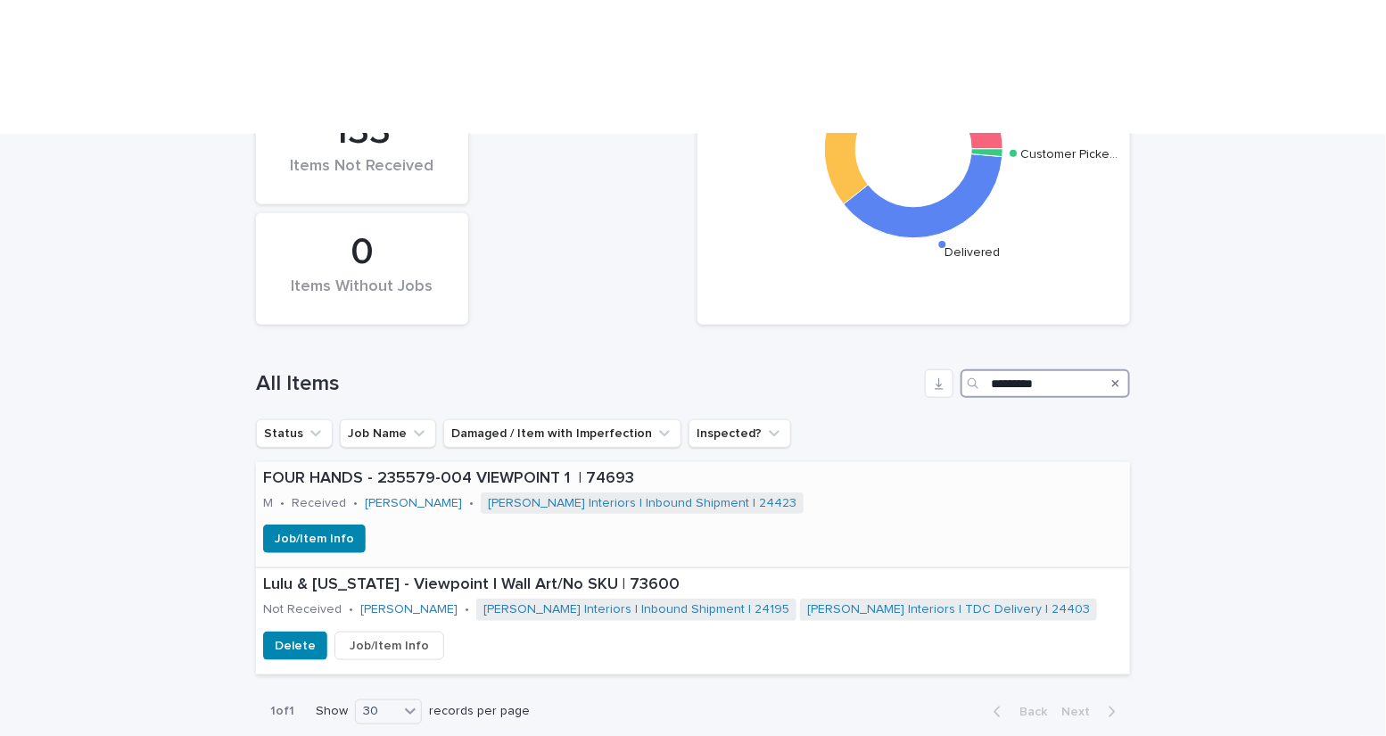
scroll to position [473, 0]
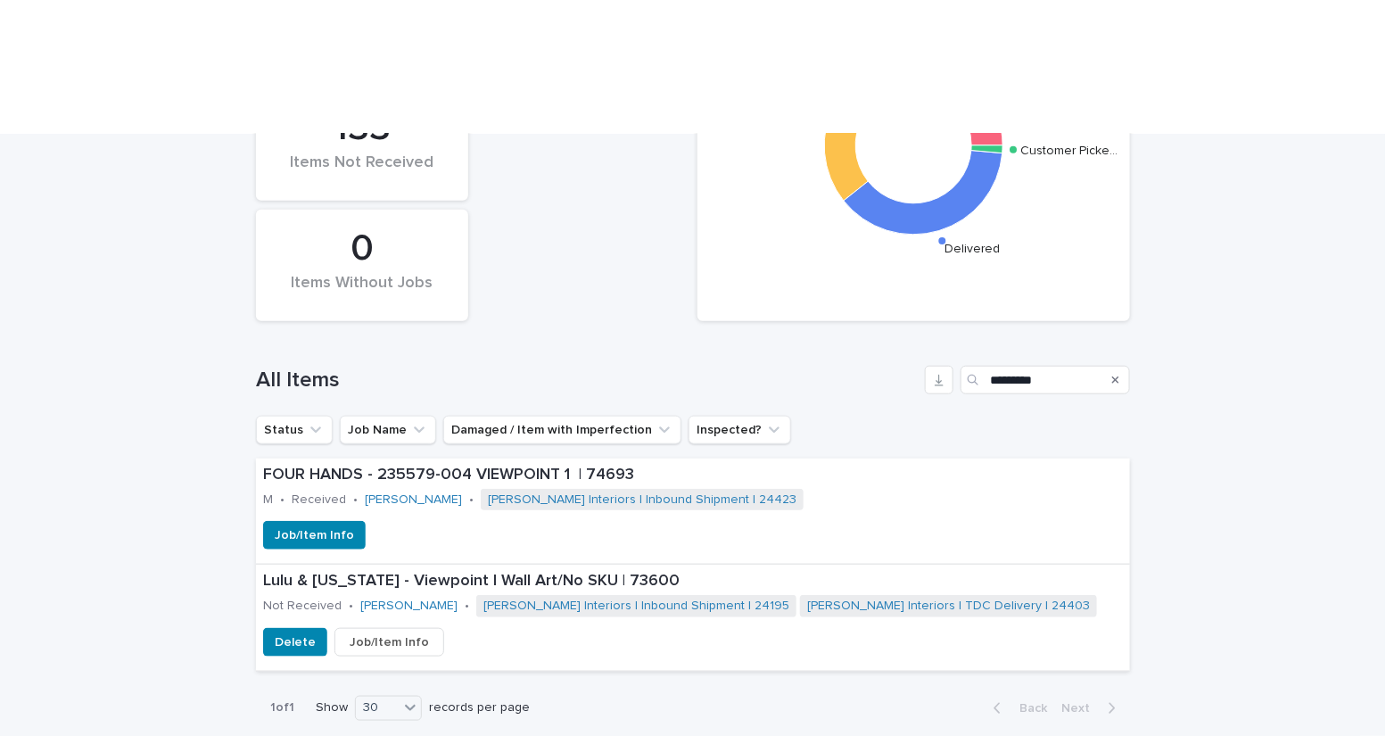
click at [1262, 244] on div "Loading... Saving… Loading... Saving… Status of Items Received Not Received Del…" at bounding box center [693, 379] width 1386 height 882
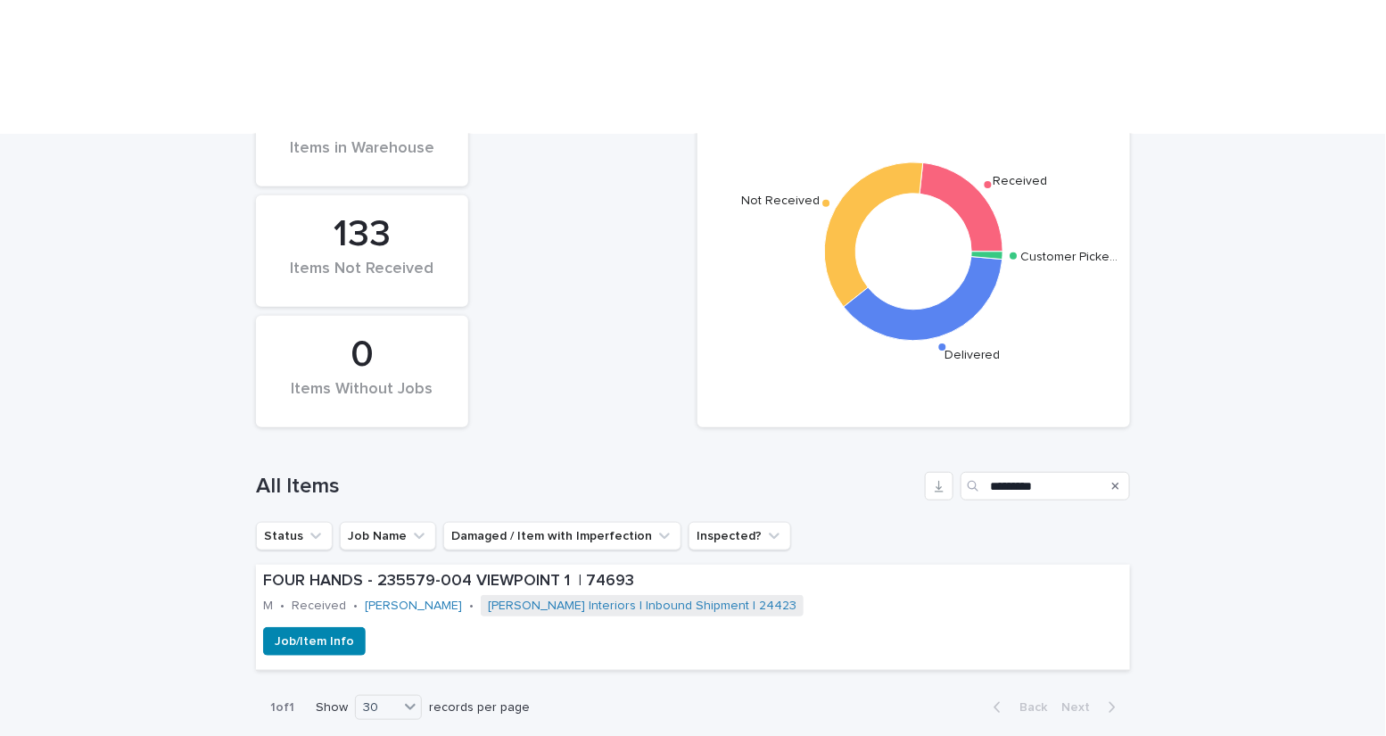
scroll to position [0, 0]
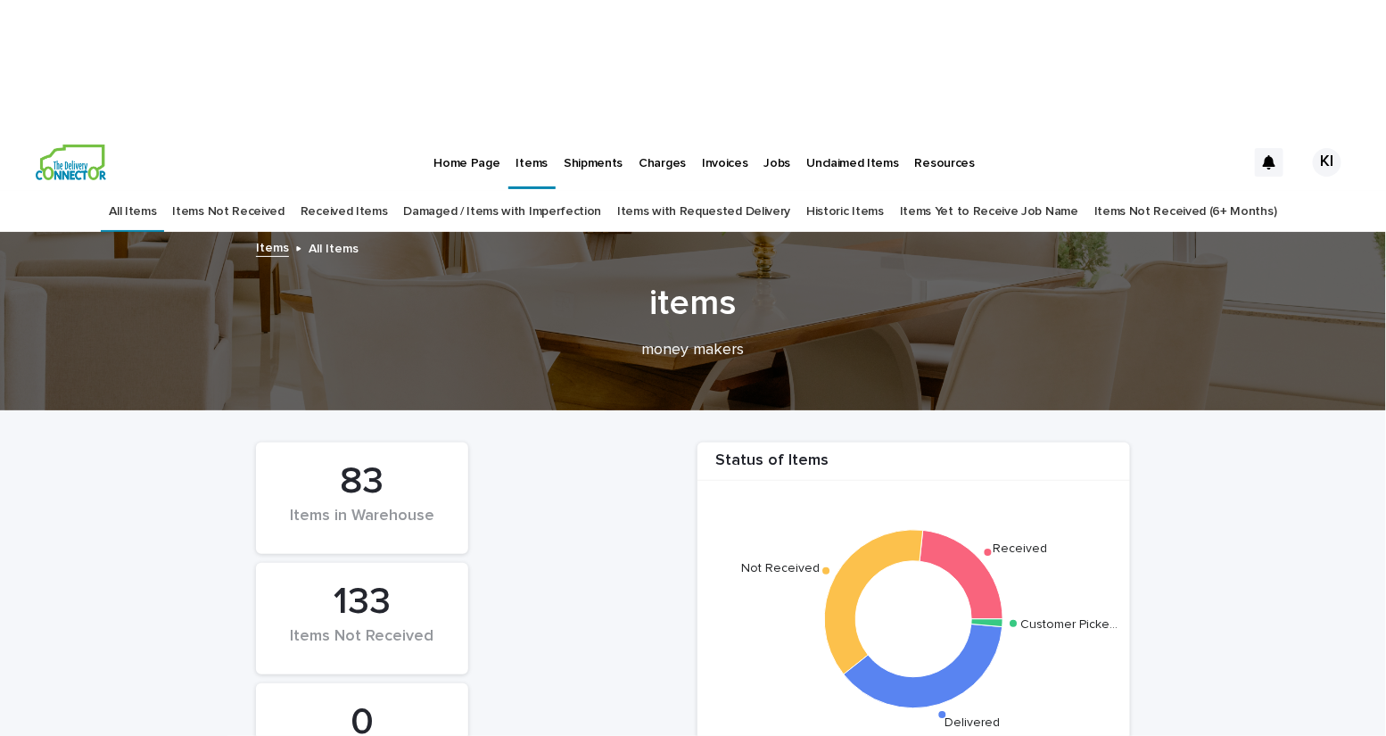
click at [681, 191] on link "Items with Requested Delivery" at bounding box center [703, 212] width 173 height 42
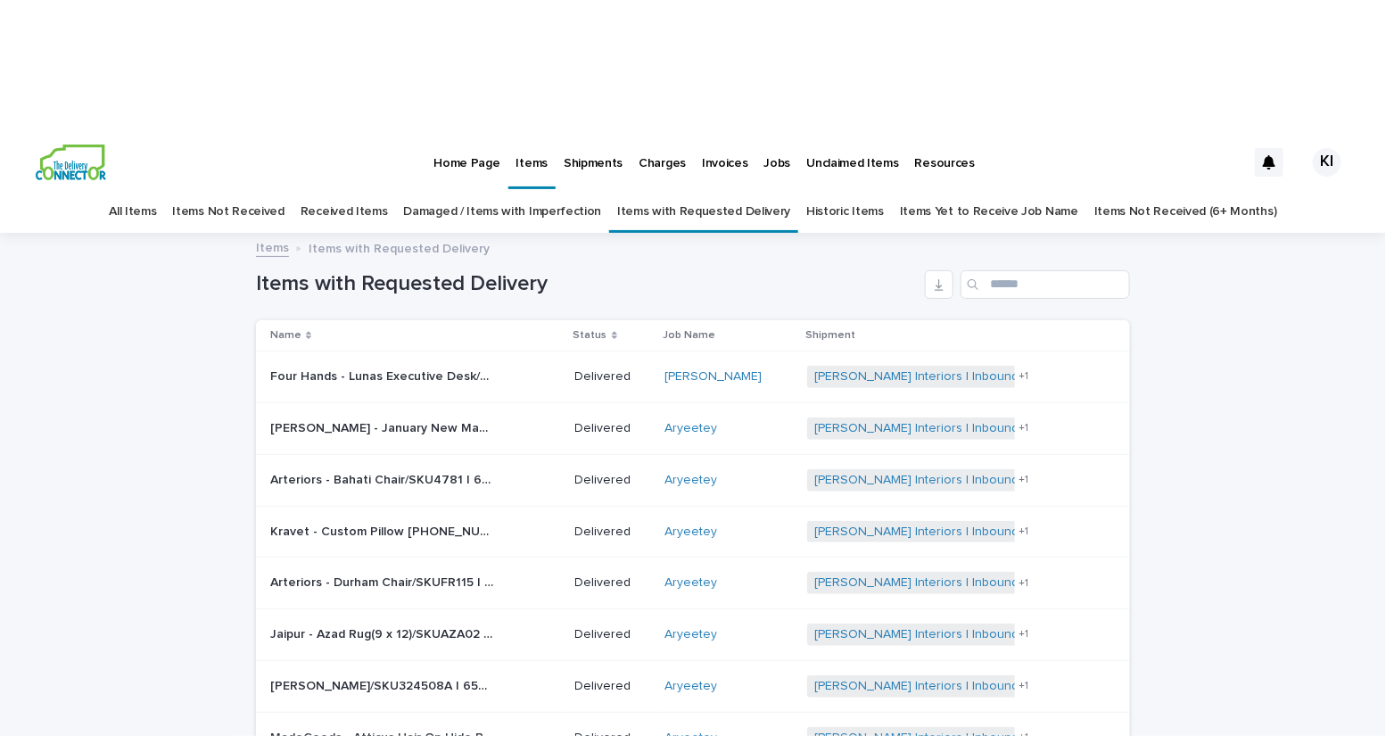
click at [581, 134] on p "Shipments" at bounding box center [592, 152] width 59 height 37
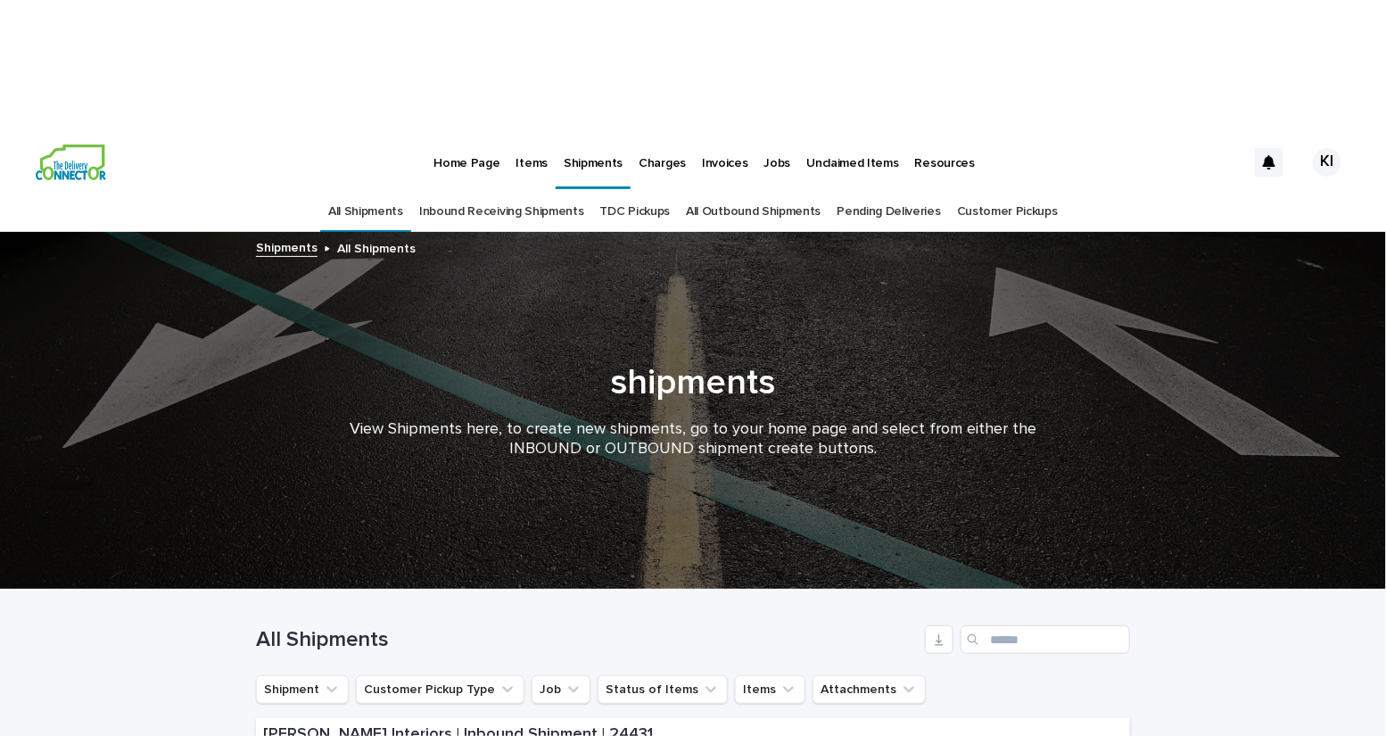
click at [867, 191] on link "Pending Deliveries" at bounding box center [887, 212] width 103 height 42
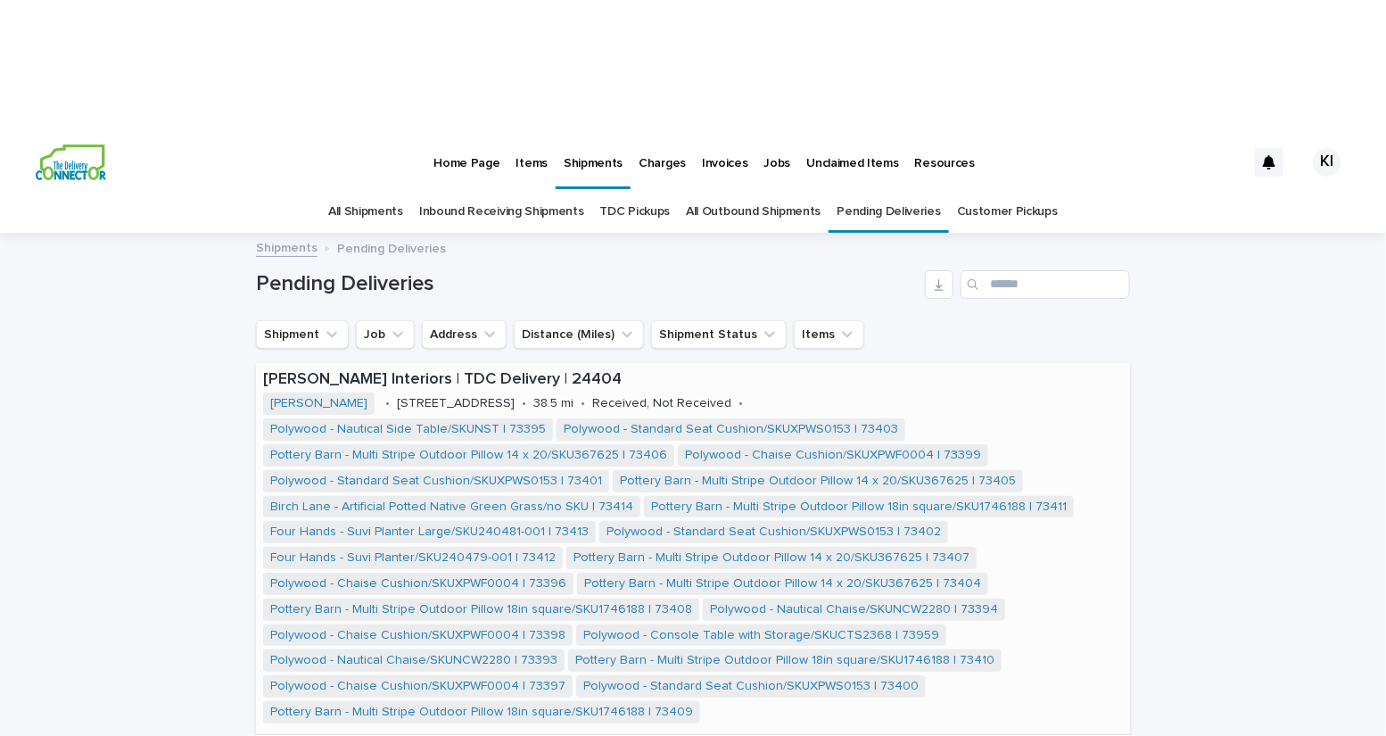
click at [529, 134] on p "Items" at bounding box center [531, 152] width 31 height 37
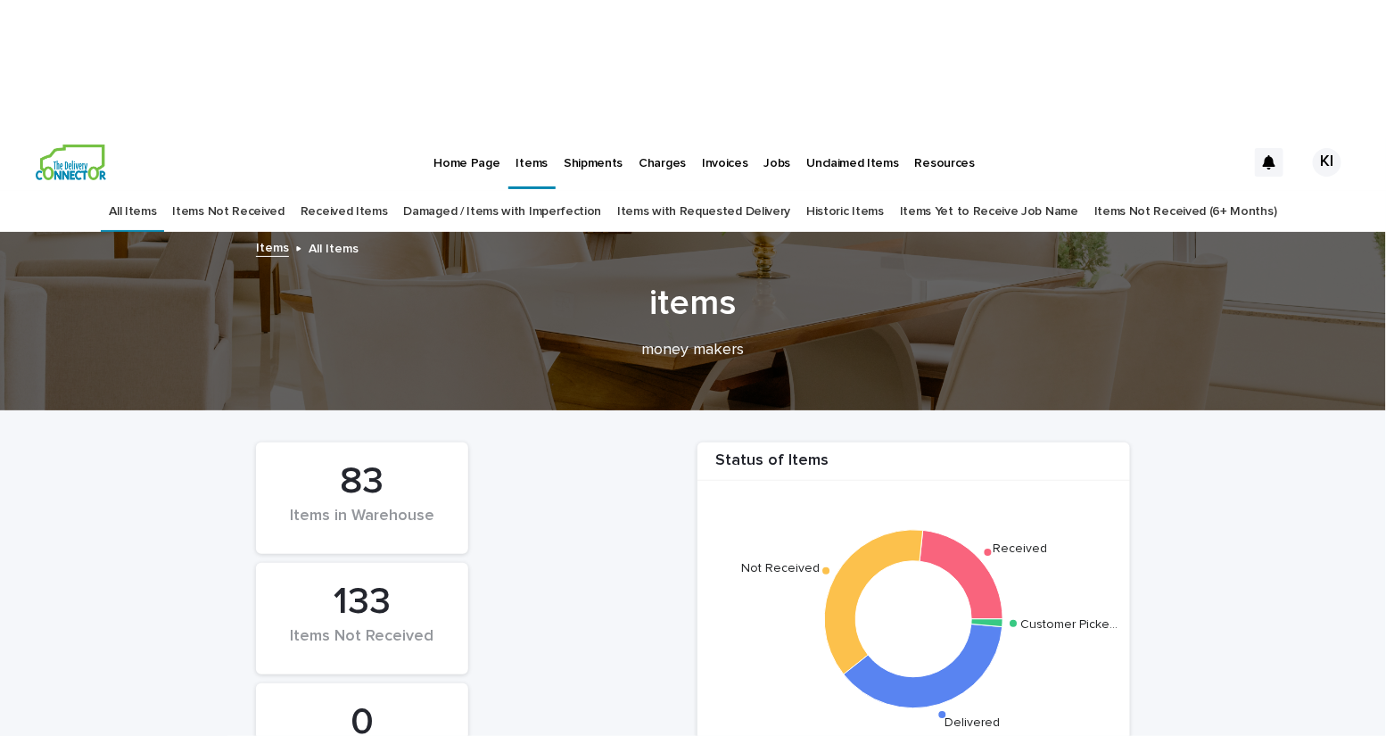
click at [382, 191] on link "Received Items" at bounding box center [343, 212] width 87 height 42
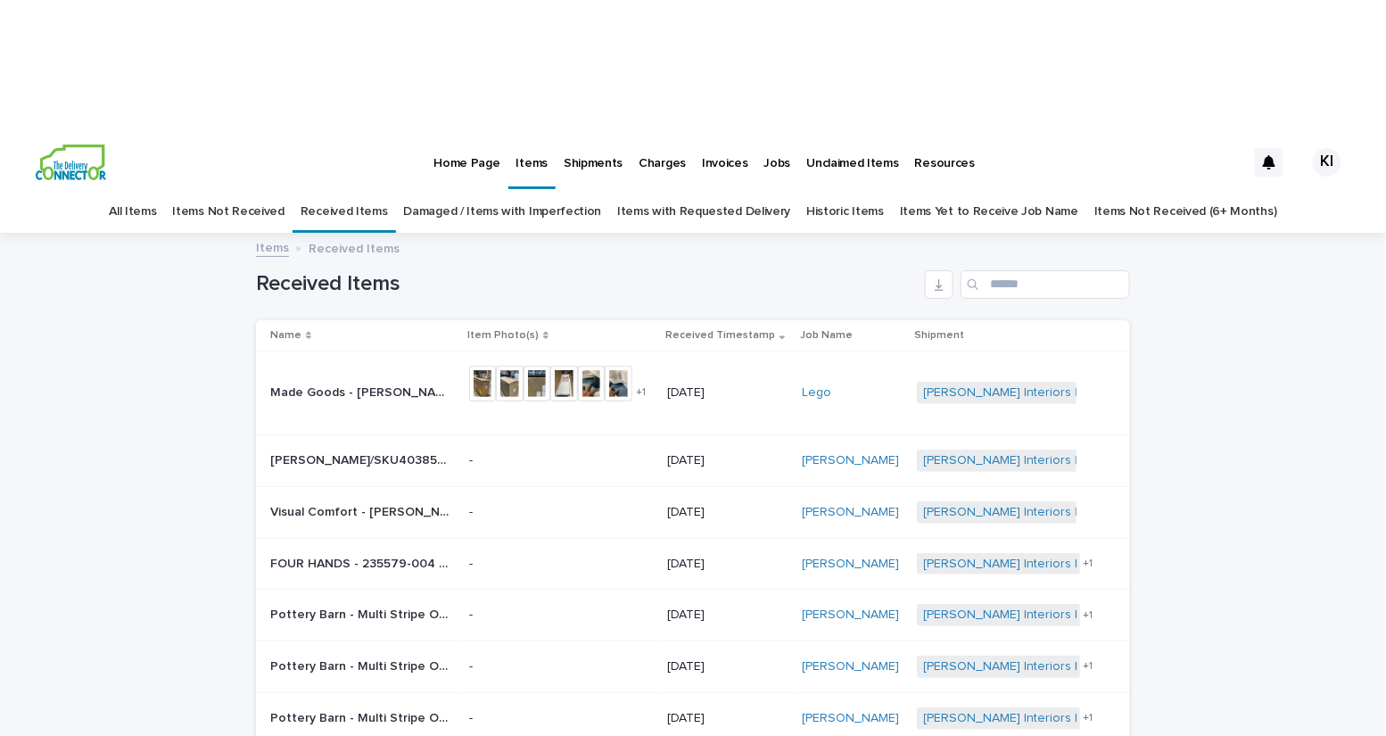
click at [1198, 274] on div "Loading... Saving… Loading... Saving… Received Items Name Item Photo(s) Receive…" at bounding box center [693, 642] width 1386 height 816
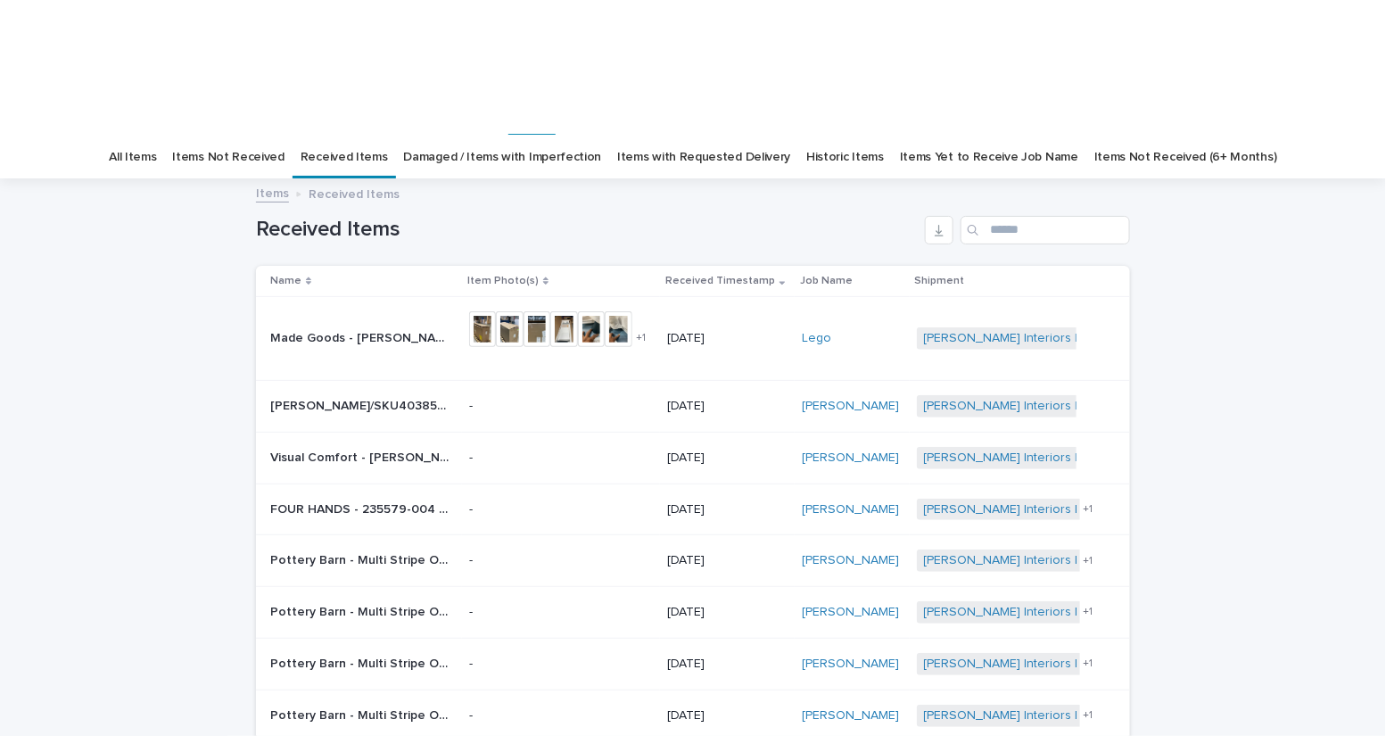
scroll to position [56, 0]
